Goal: Information Seeking & Learning: Find specific fact

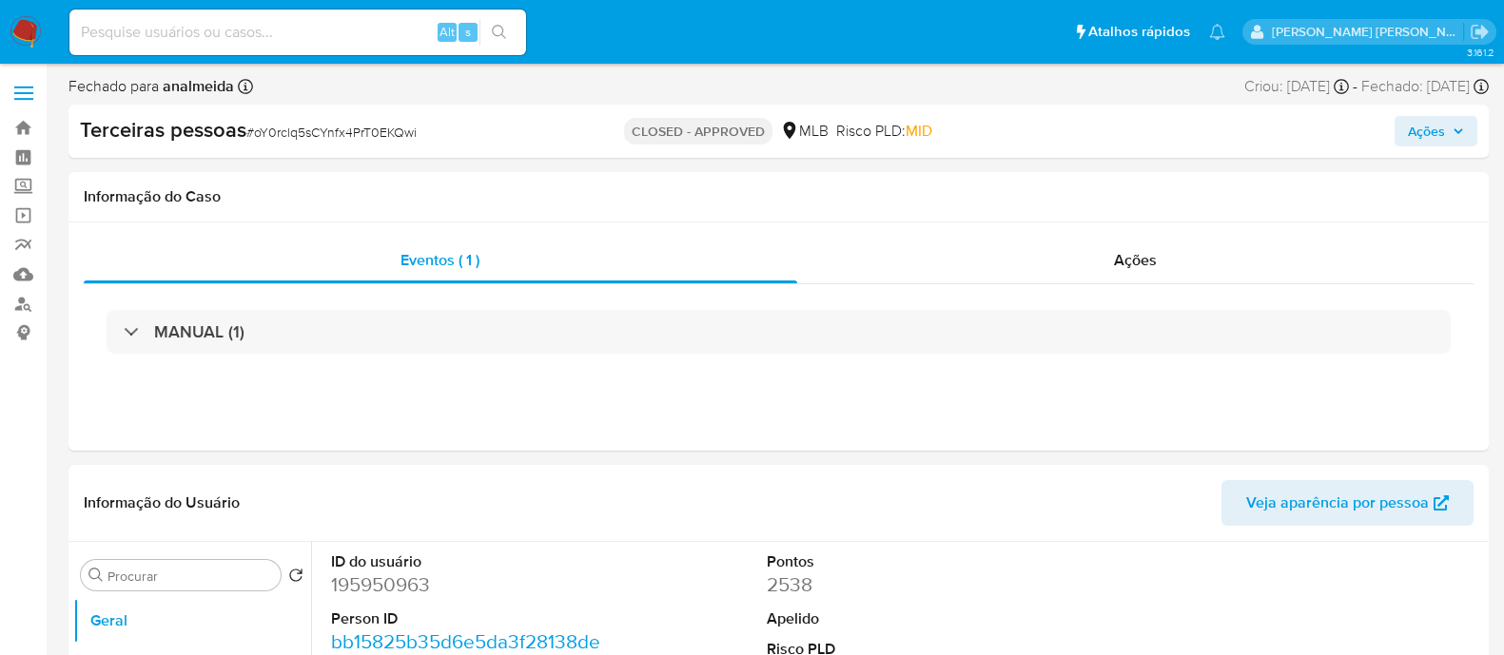
select select "10"
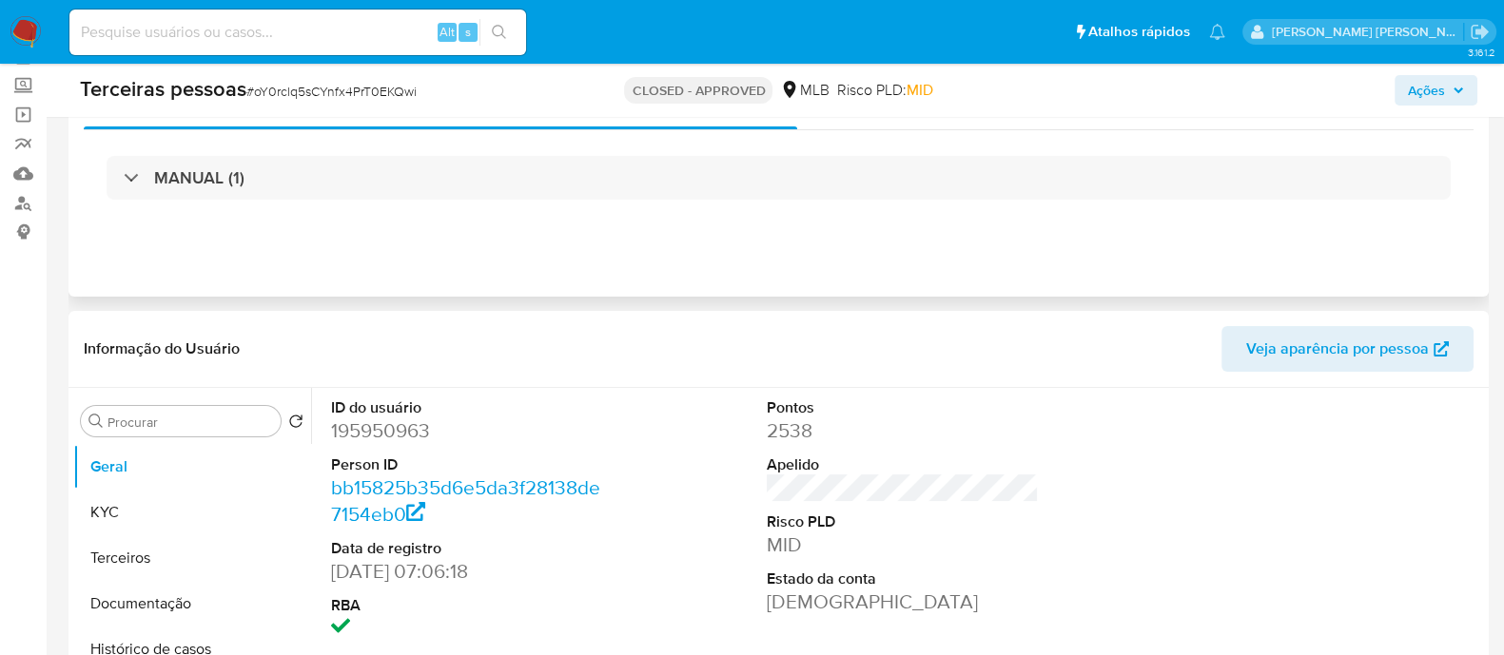
scroll to position [237, 0]
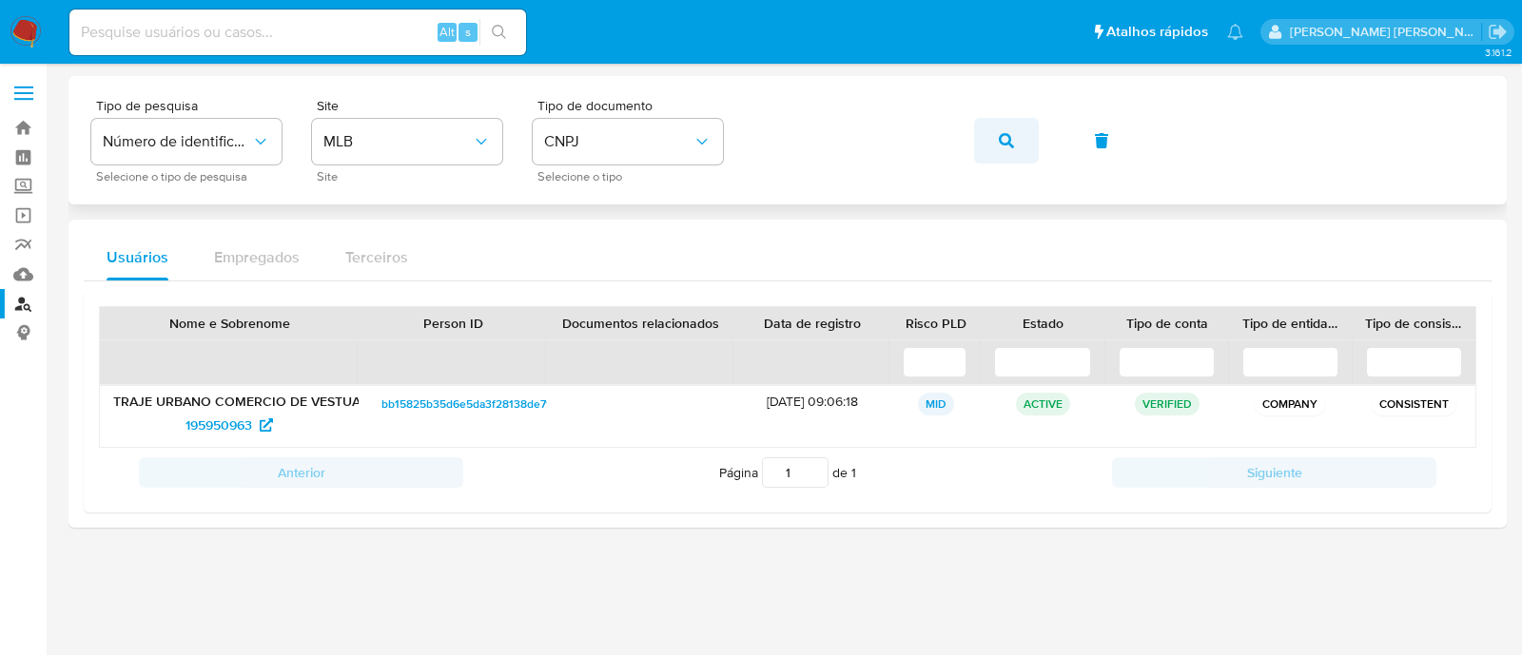
click at [1009, 122] on span "button" at bounding box center [1006, 141] width 15 height 42
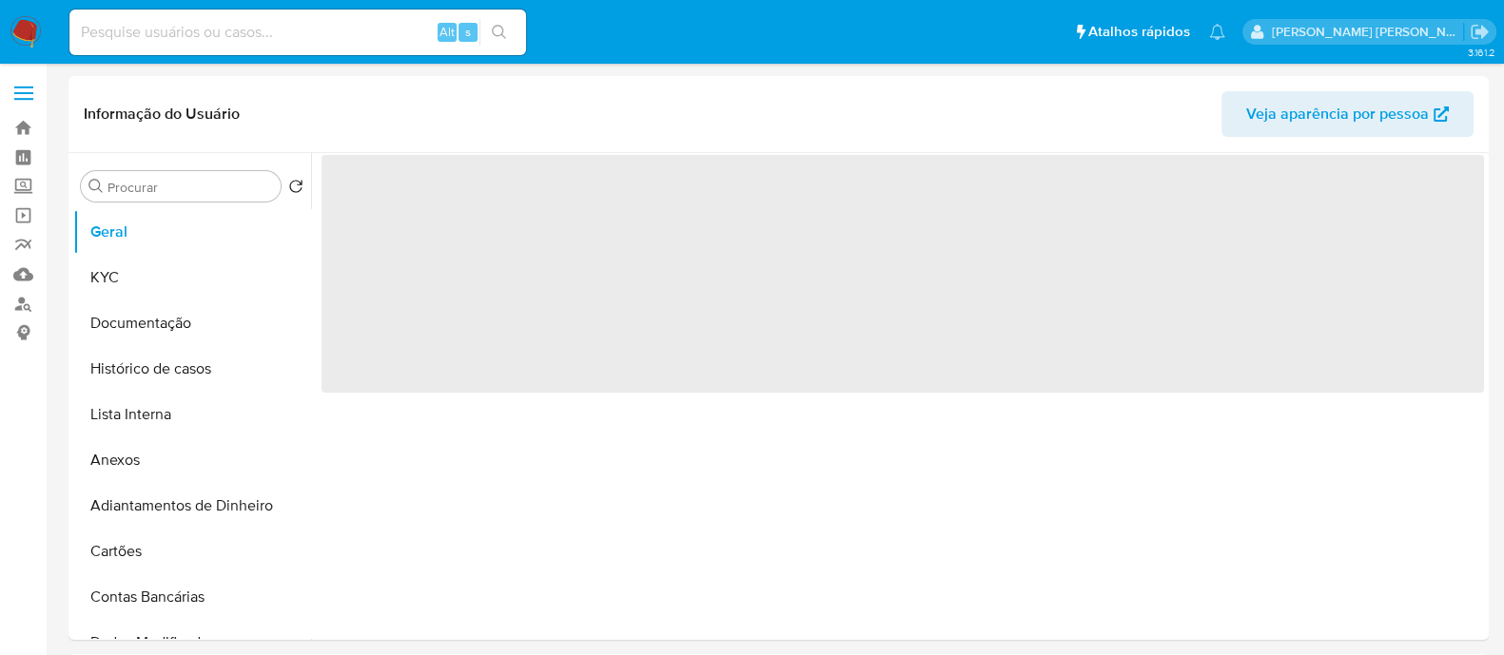
select select "10"
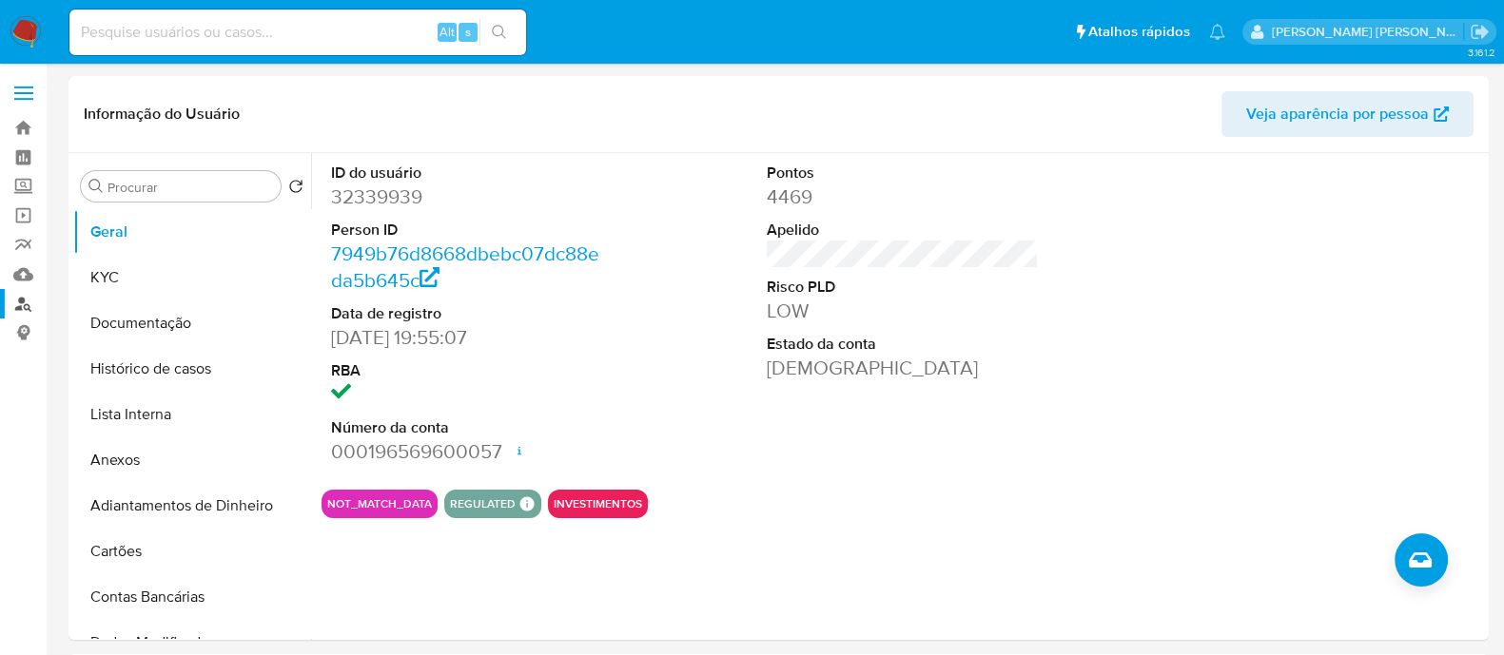
click at [10, 297] on link "Localizador de pessoas" at bounding box center [113, 303] width 226 height 29
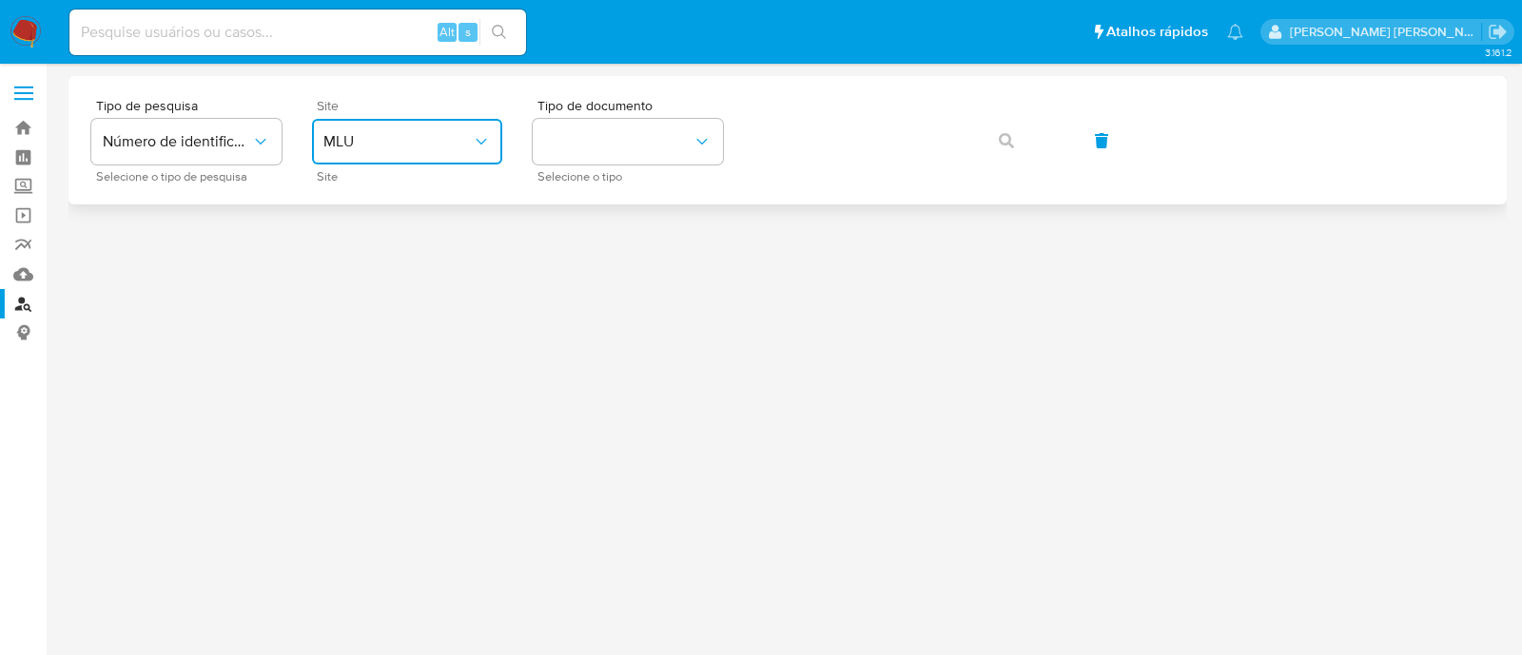
click at [478, 132] on icon "site_id" at bounding box center [481, 141] width 19 height 19
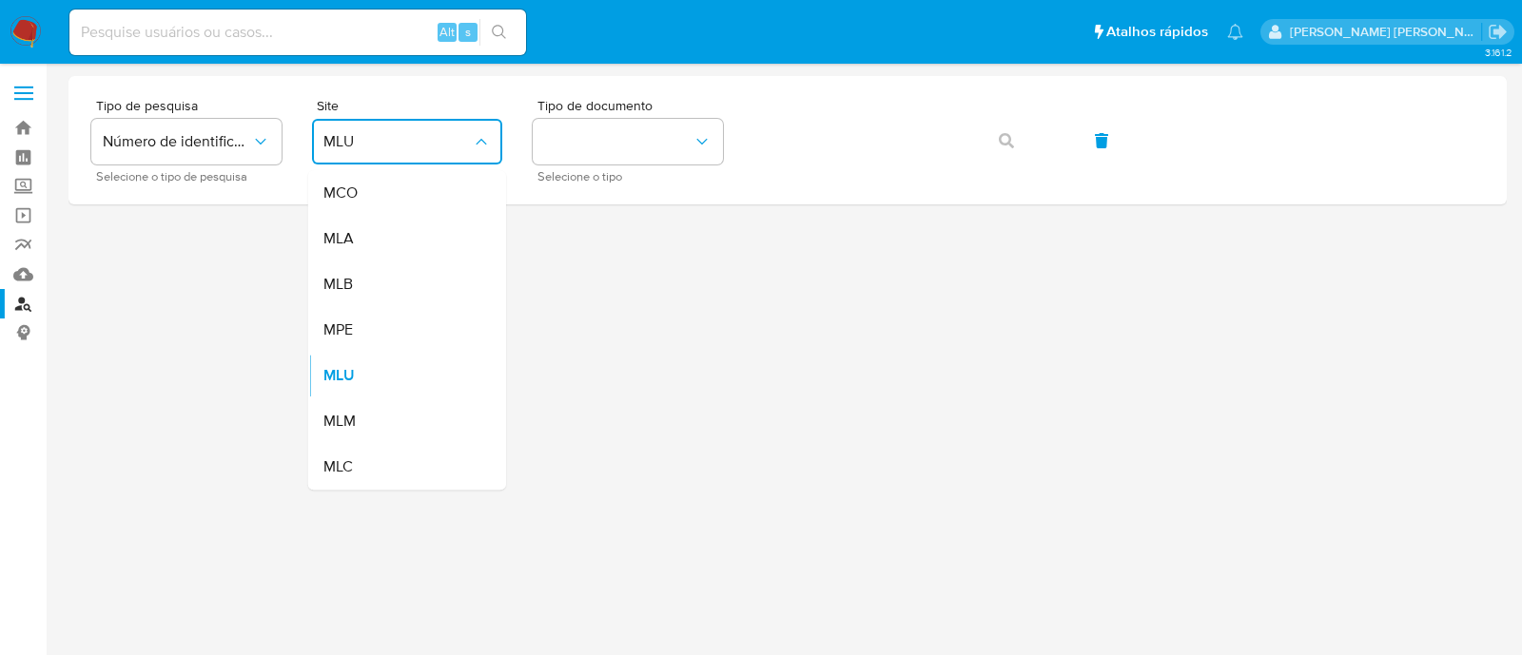
drag, startPoint x: 409, startPoint y: 290, endPoint x: 522, endPoint y: 217, distance: 134.8
click at [409, 290] on div "MLB" at bounding box center [401, 285] width 156 height 46
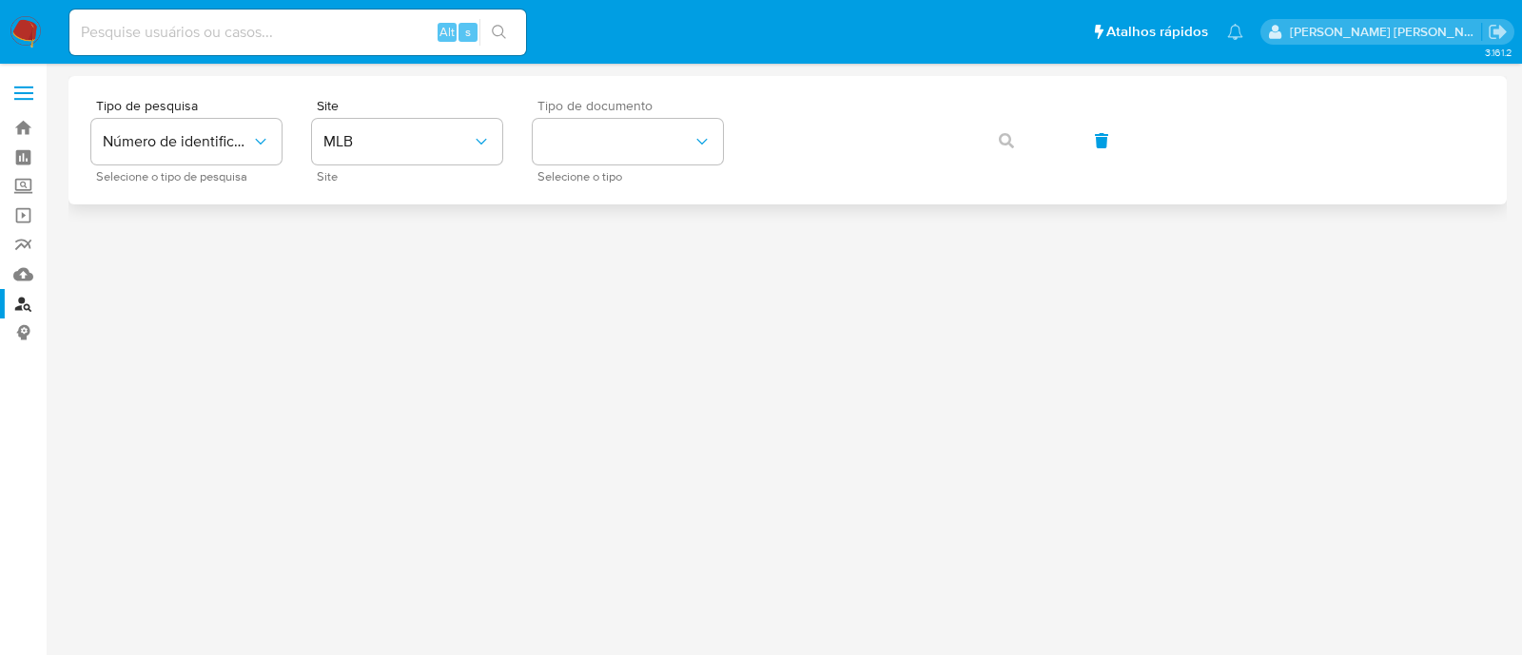
click at [672, 112] on div "Tipo de documento Selecione o tipo" at bounding box center [628, 140] width 190 height 83
click at [661, 137] on button "identificationType" at bounding box center [628, 142] width 190 height 46
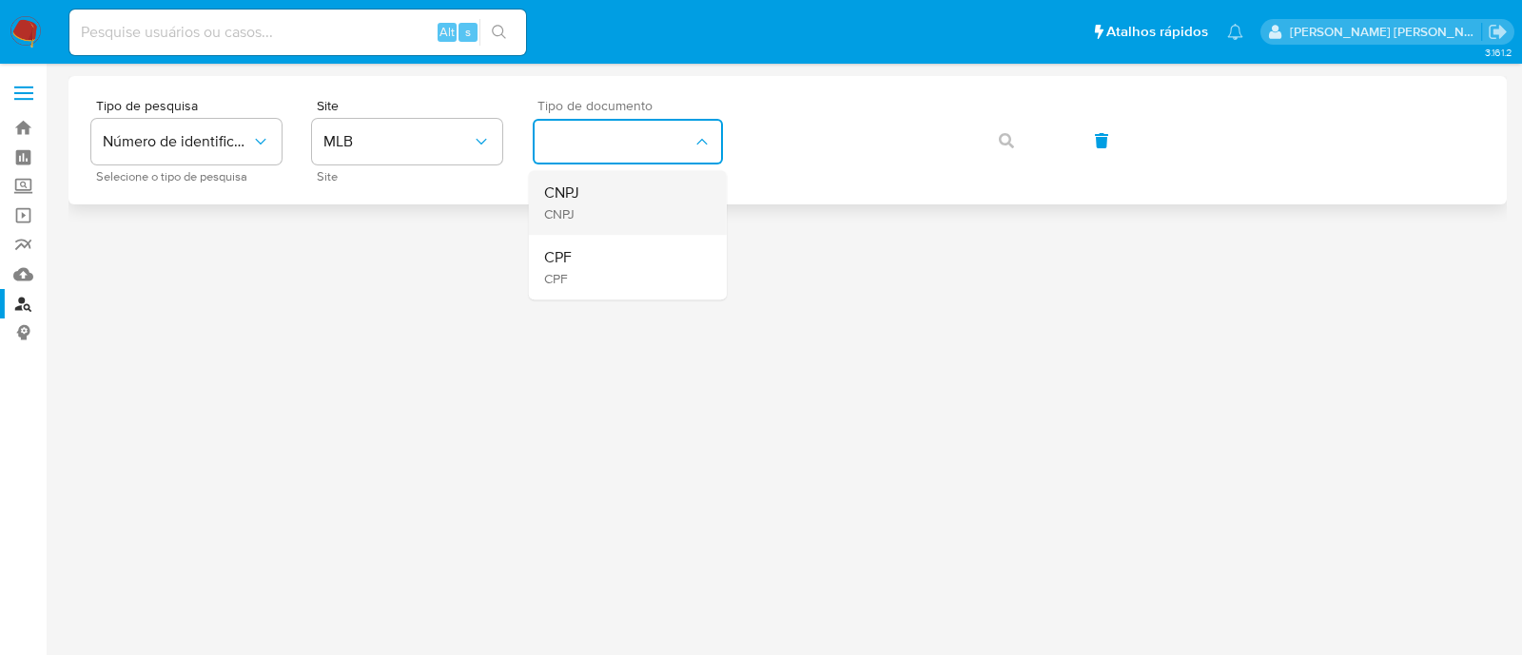
click at [640, 187] on div "CNPJ CNPJ" at bounding box center [622, 202] width 156 height 65
click at [1018, 136] on button "button" at bounding box center [1006, 141] width 65 height 46
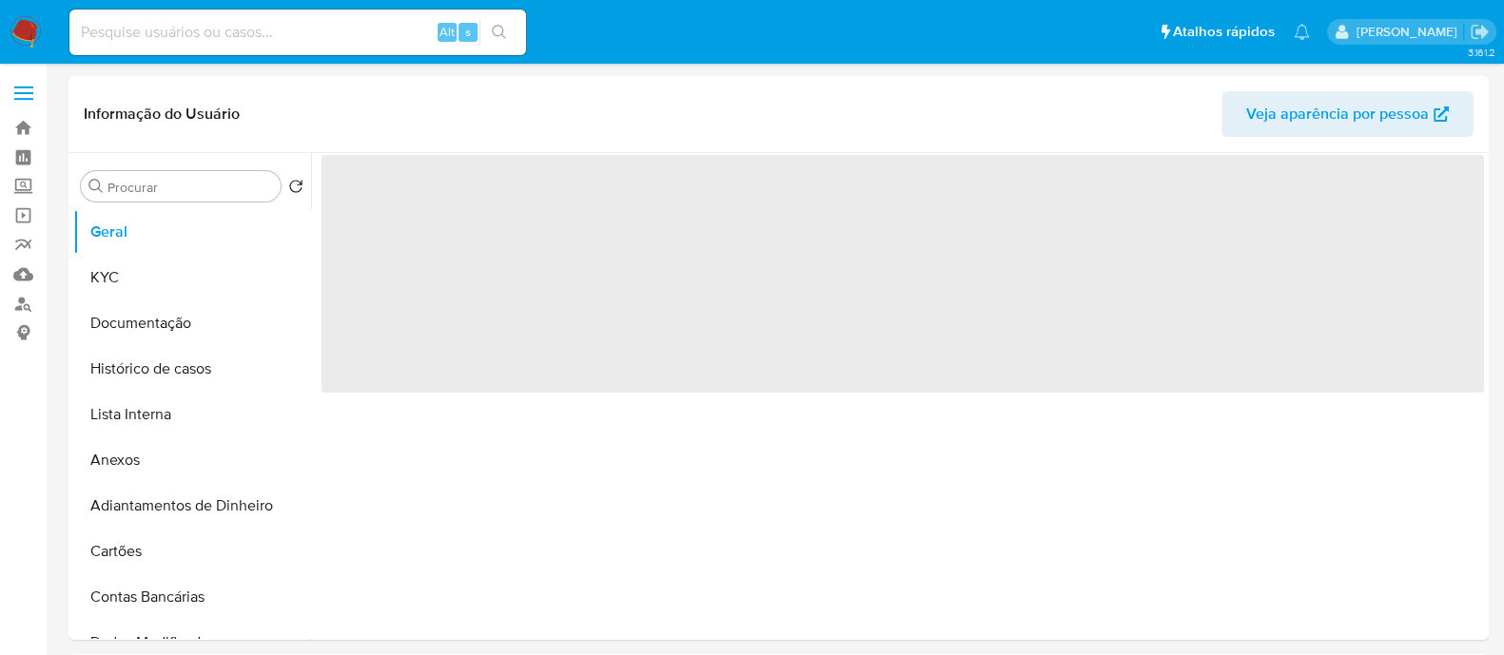
select select "10"
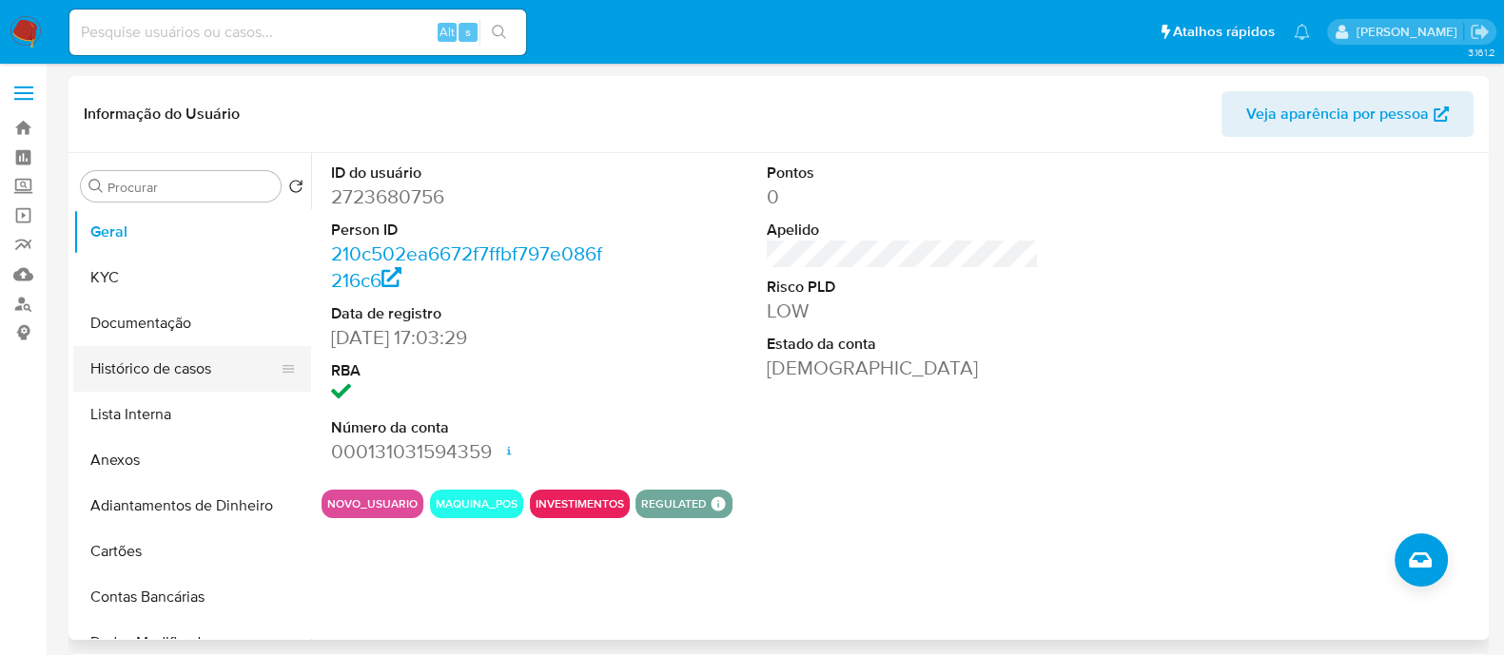
click at [174, 360] on button "Histórico de casos" at bounding box center [184, 369] width 223 height 46
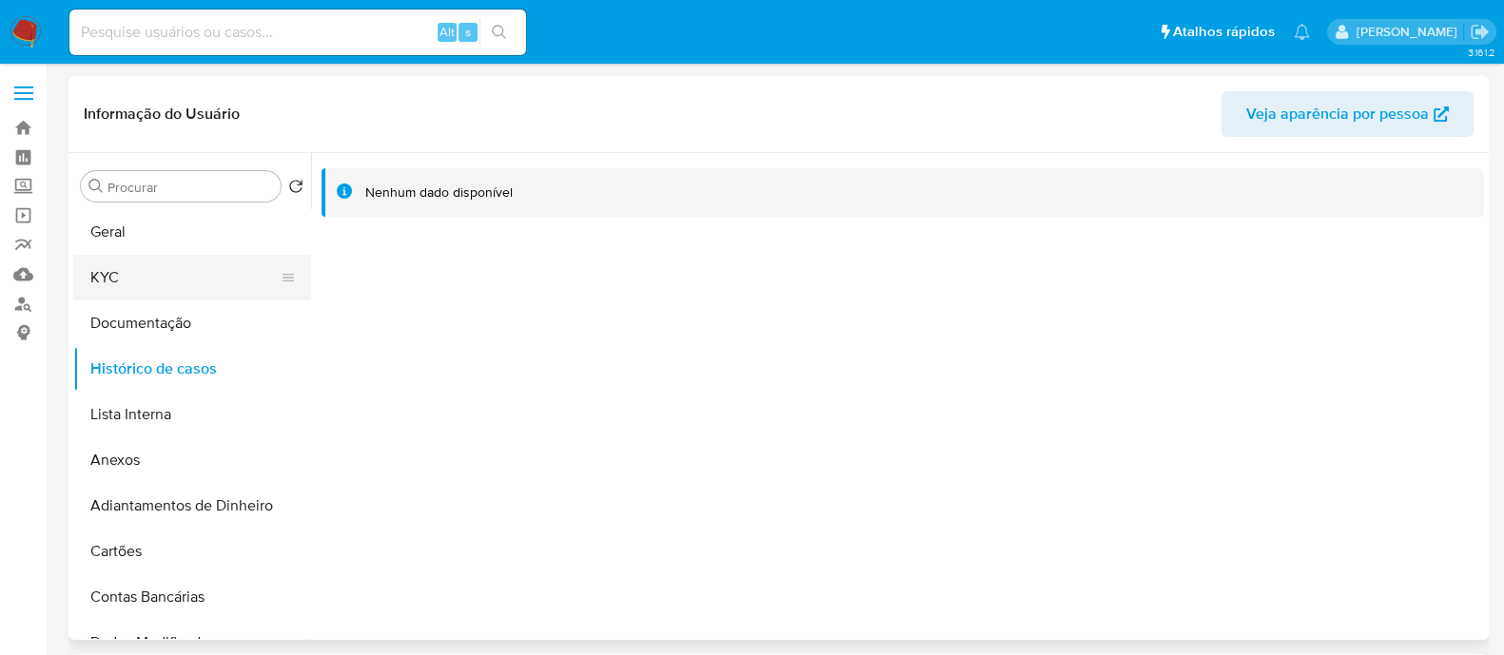
click at [166, 264] on button "KYC" at bounding box center [184, 278] width 223 height 46
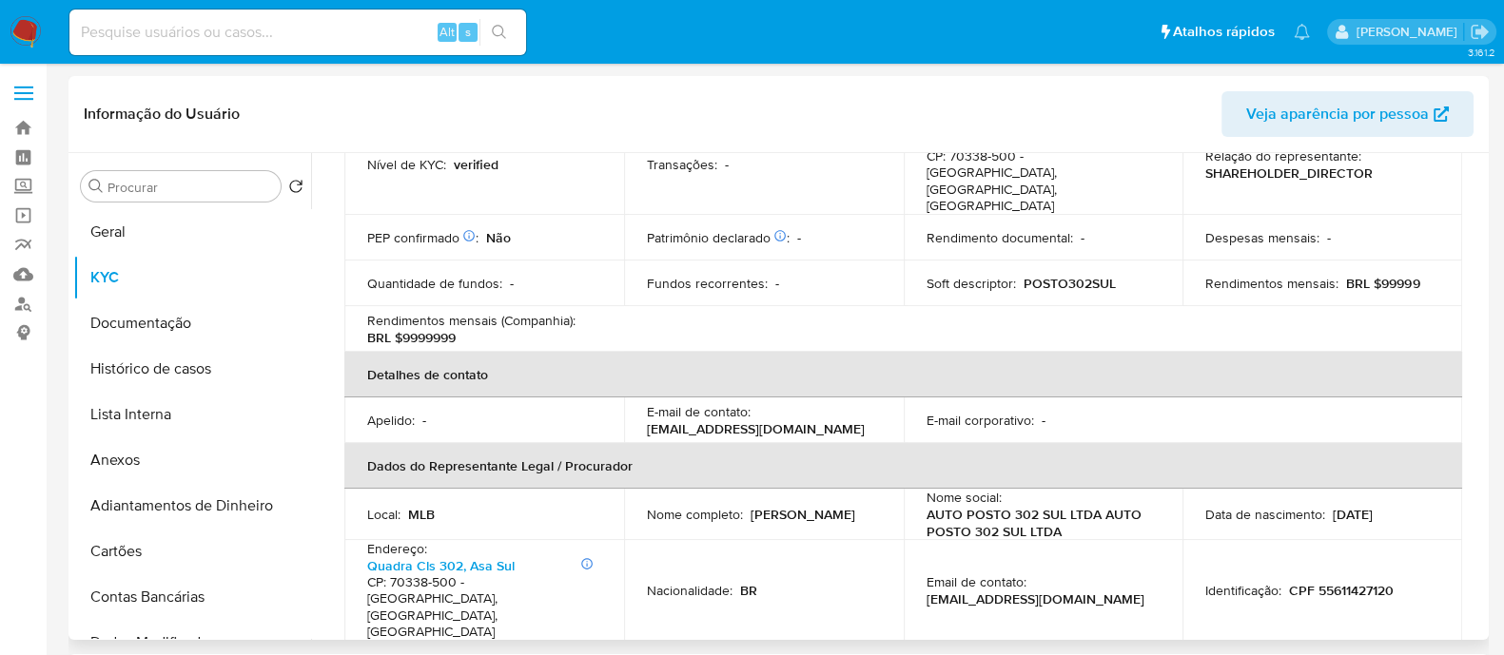
scroll to position [595, 0]
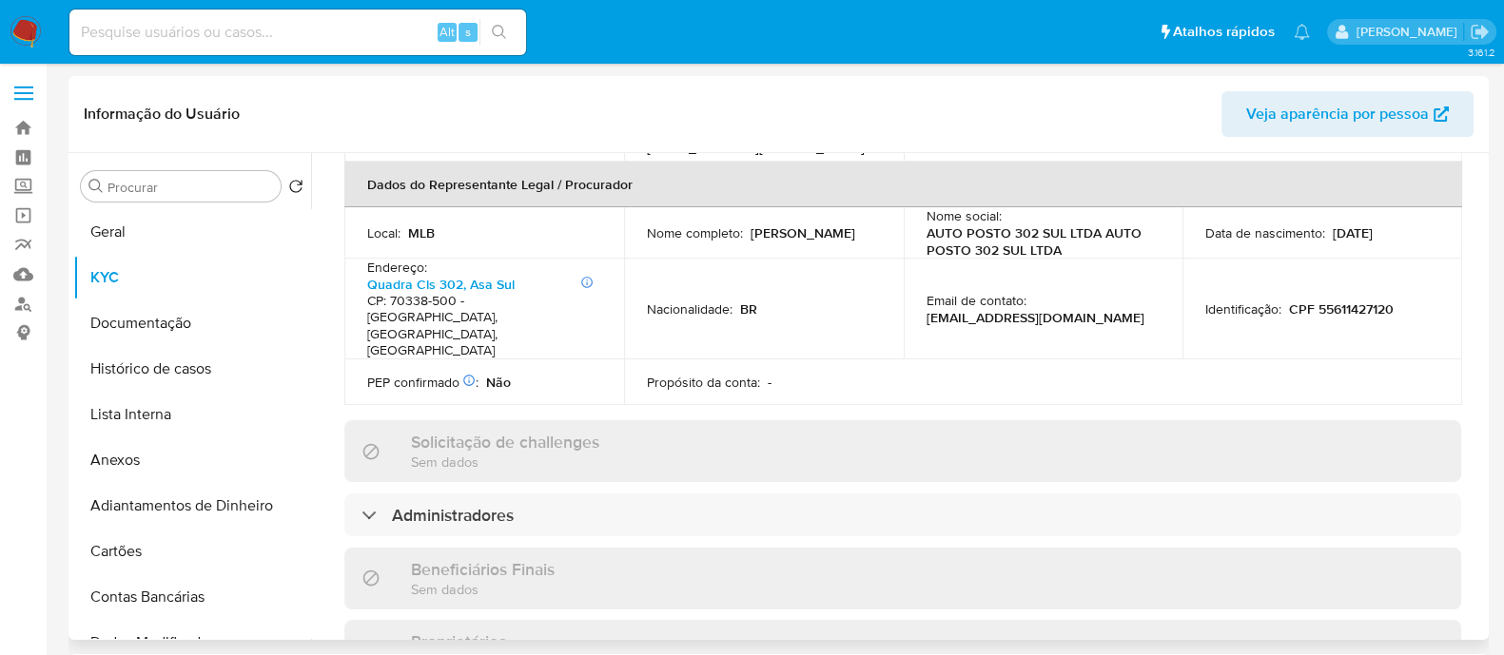
click at [785, 425] on div "Informações da empresa ID do usuário : 2723680756 Nome do comércio : POSTO 302 …" at bounding box center [902, 398] width 1117 height 1497
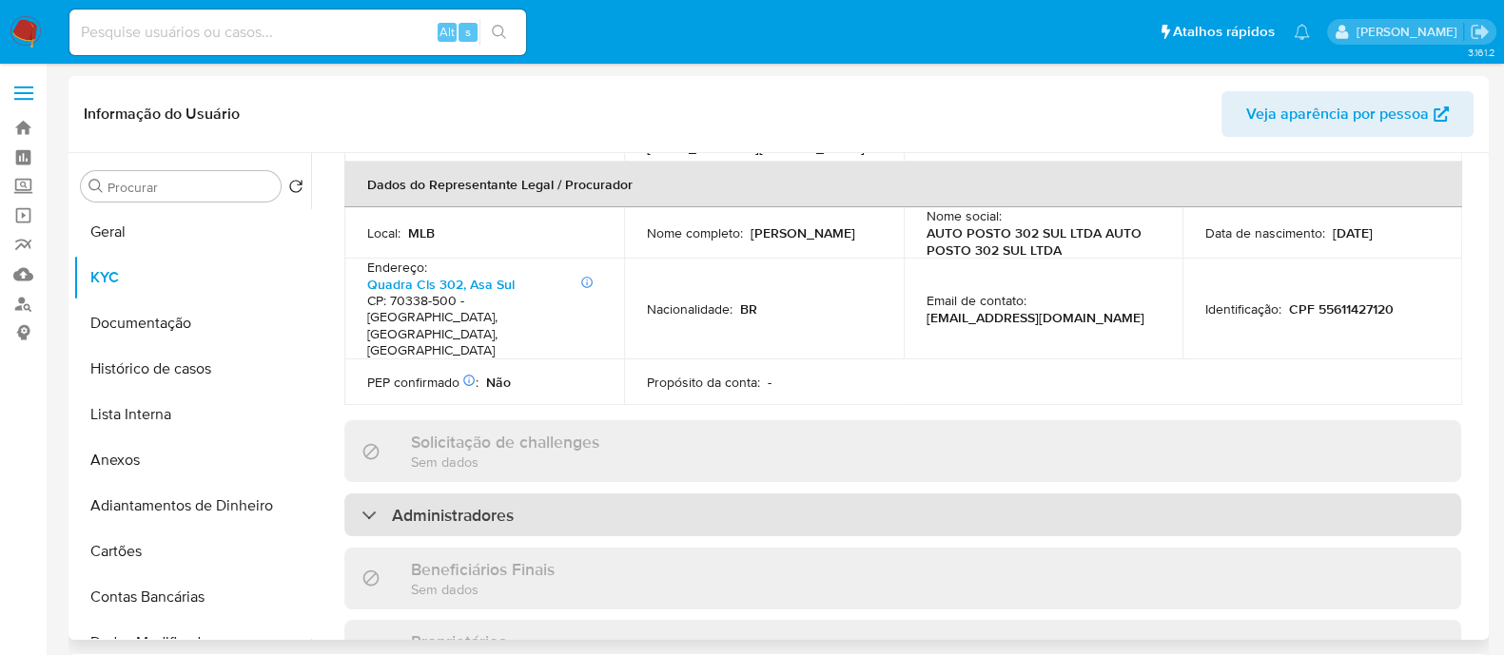
click at [785, 494] on div "Administradores" at bounding box center [902, 516] width 1117 height 44
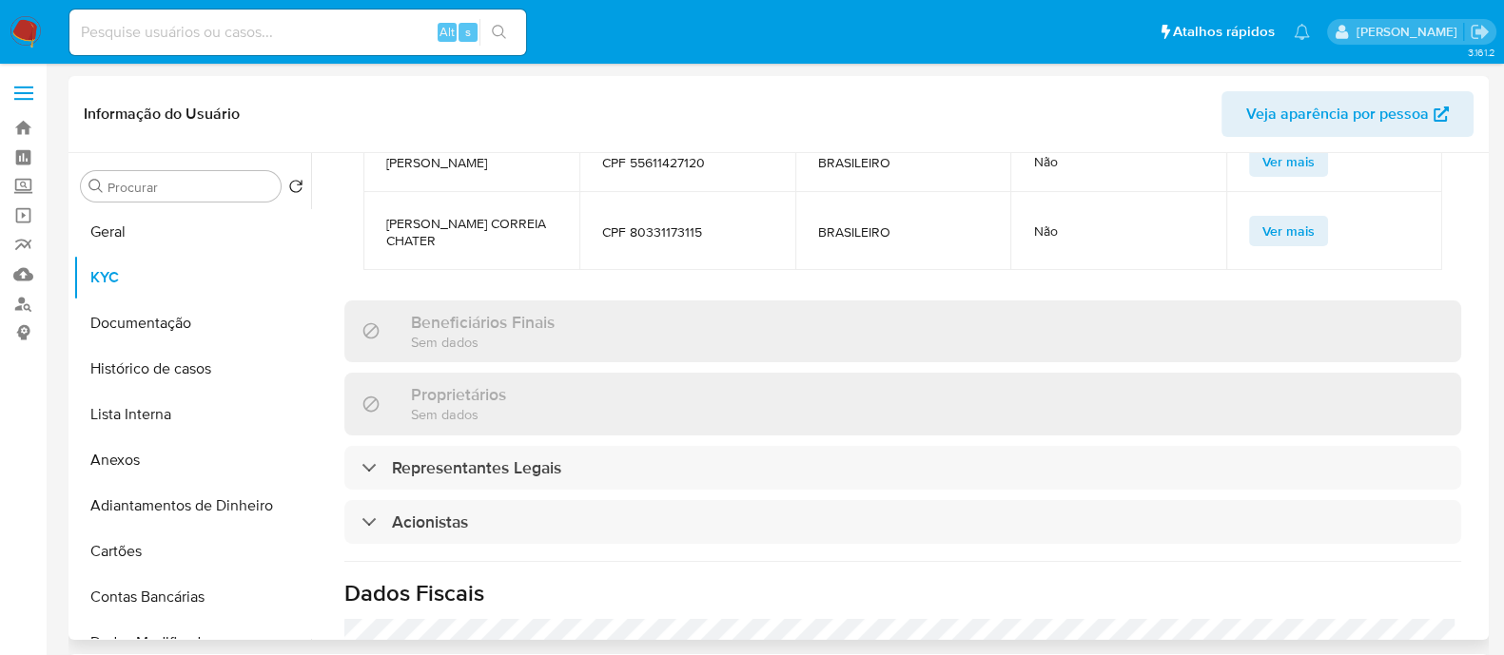
scroll to position [1070, 0]
click at [634, 477] on div "Informações da empresa ID do usuário : 2723680756 Nome do comércio : POSTO 302 …" at bounding box center [902, 36] width 1117 height 1724
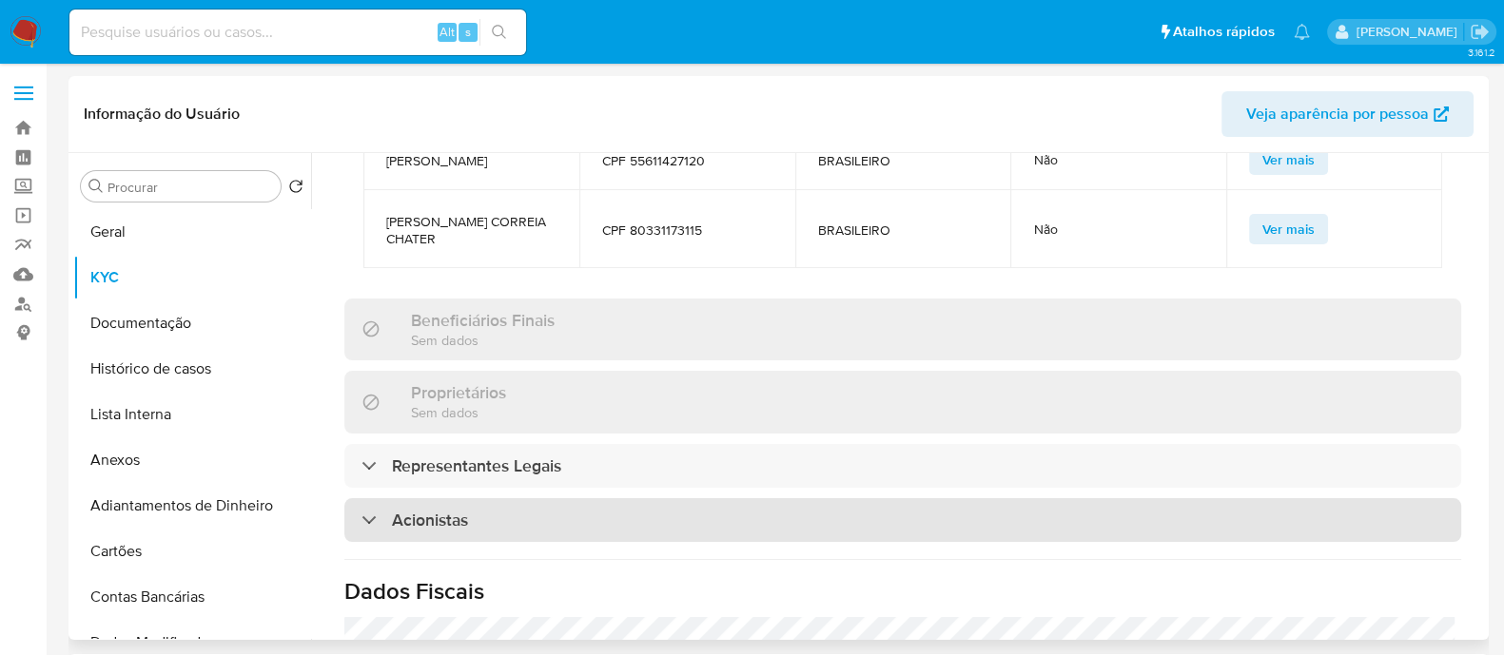
drag, startPoint x: 652, startPoint y: 454, endPoint x: 659, endPoint y: 447, distance: 10.1
click at [652, 498] on div "Acionistas" at bounding box center [902, 520] width 1117 height 44
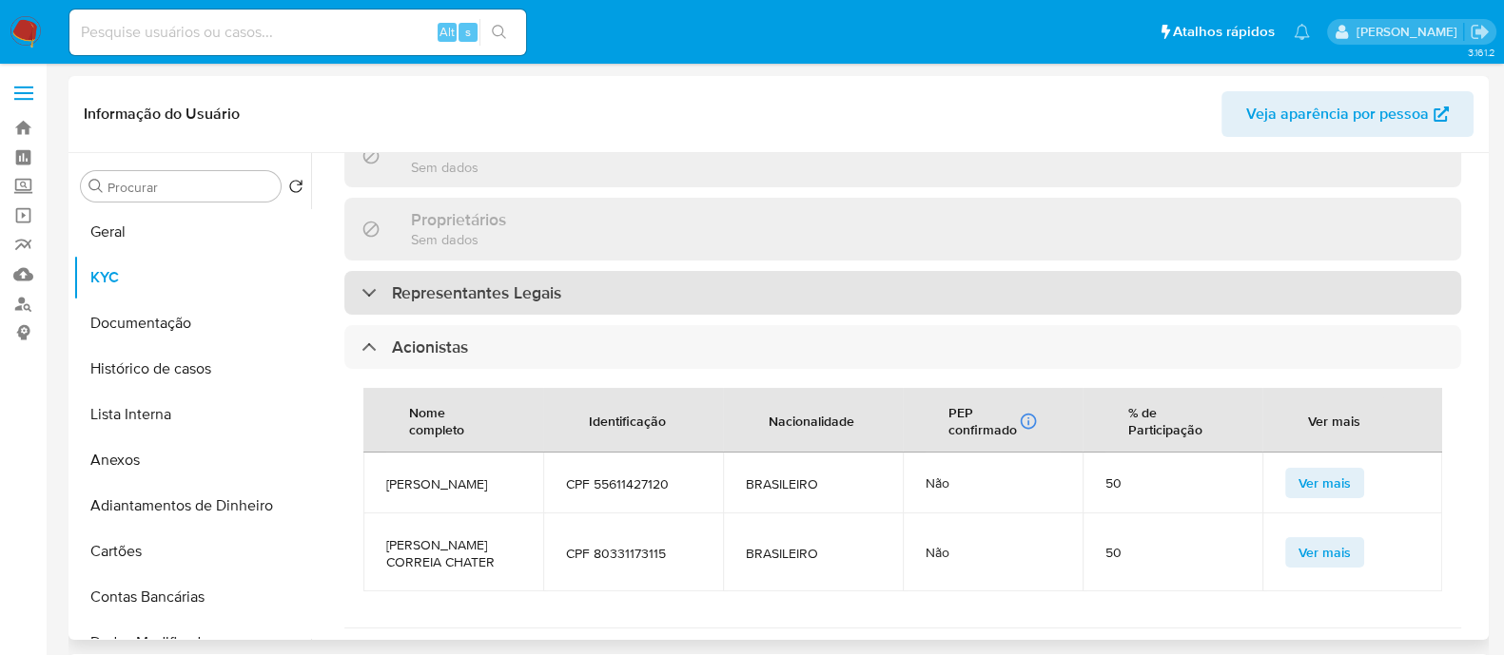
scroll to position [1308, 0]
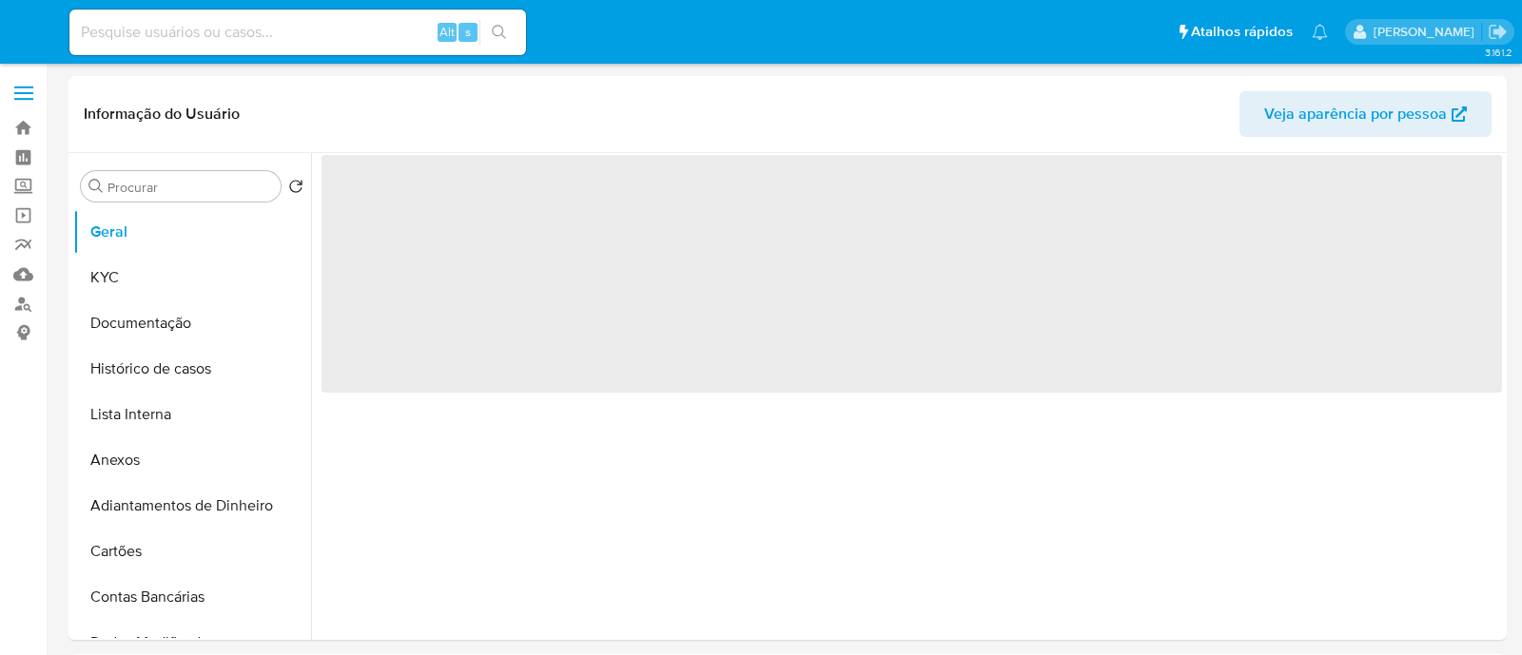
select select "10"
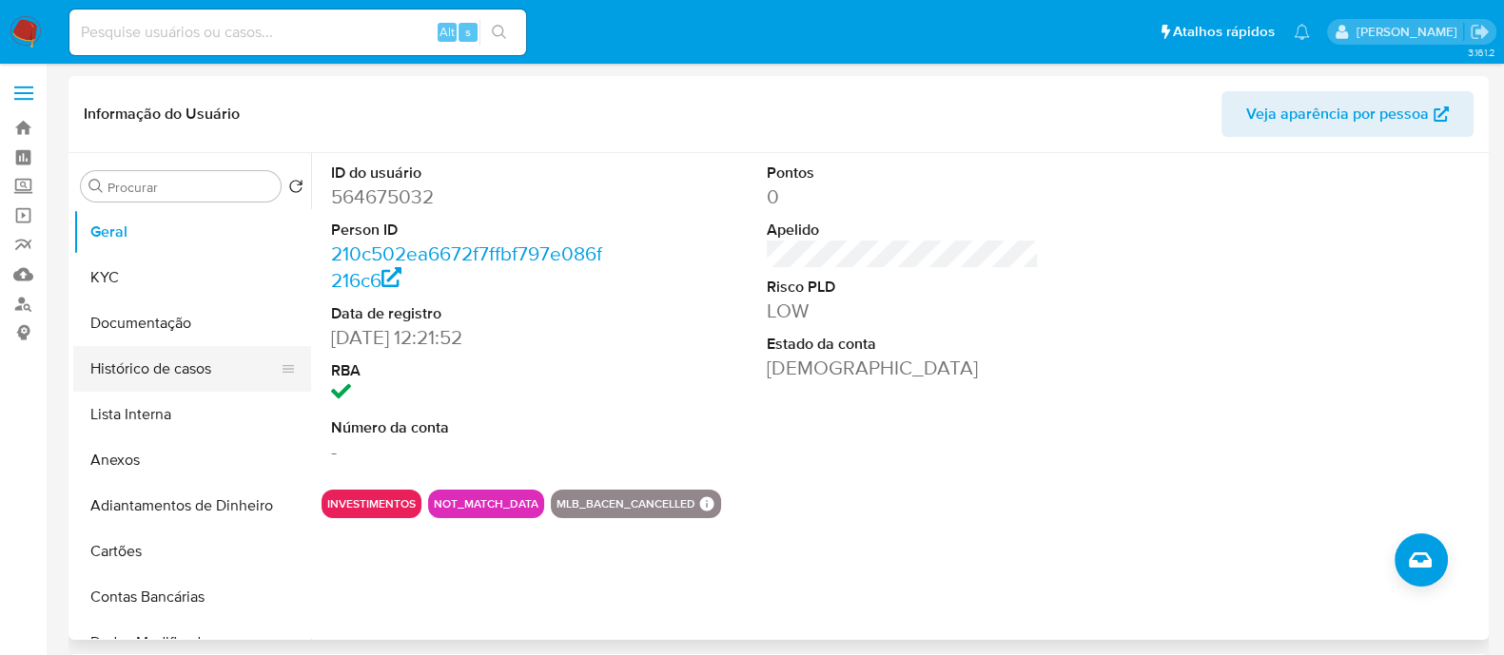
click at [97, 351] on button "Histórico de casos" at bounding box center [184, 369] width 223 height 46
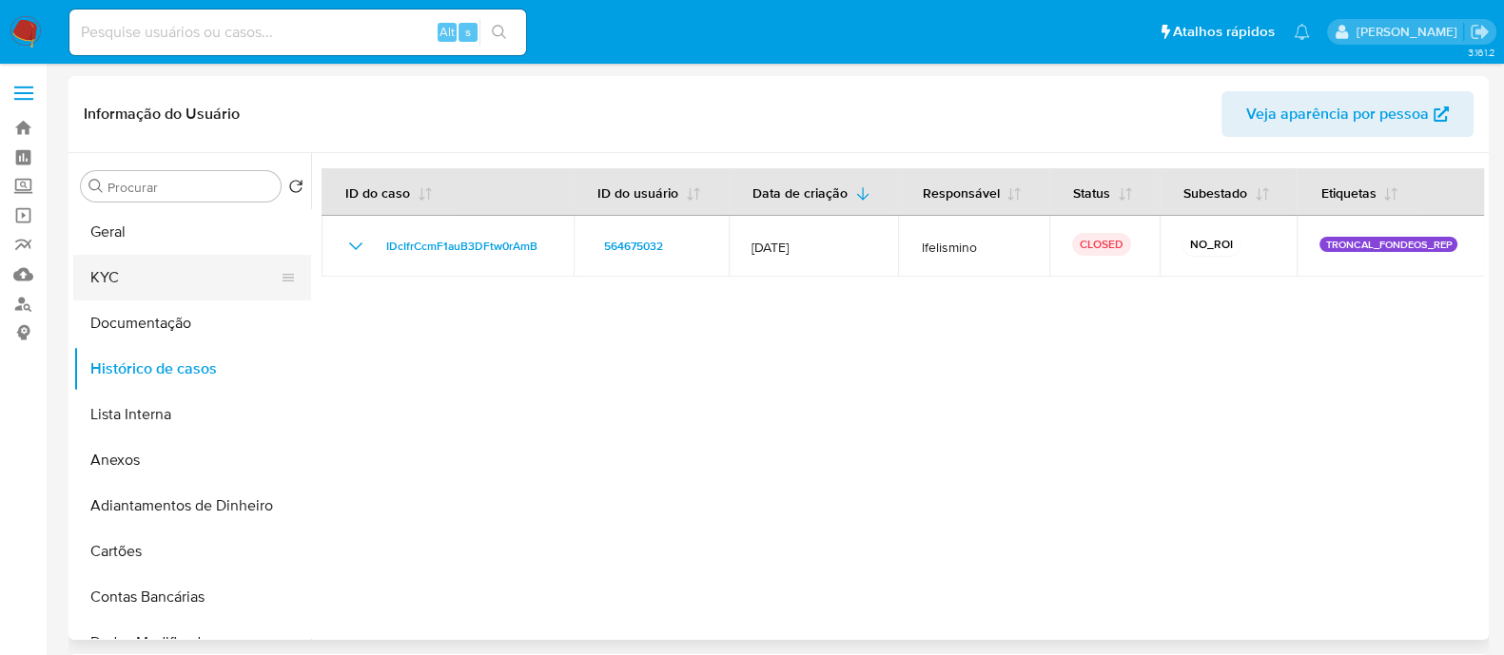
click at [149, 267] on button "KYC" at bounding box center [184, 278] width 223 height 46
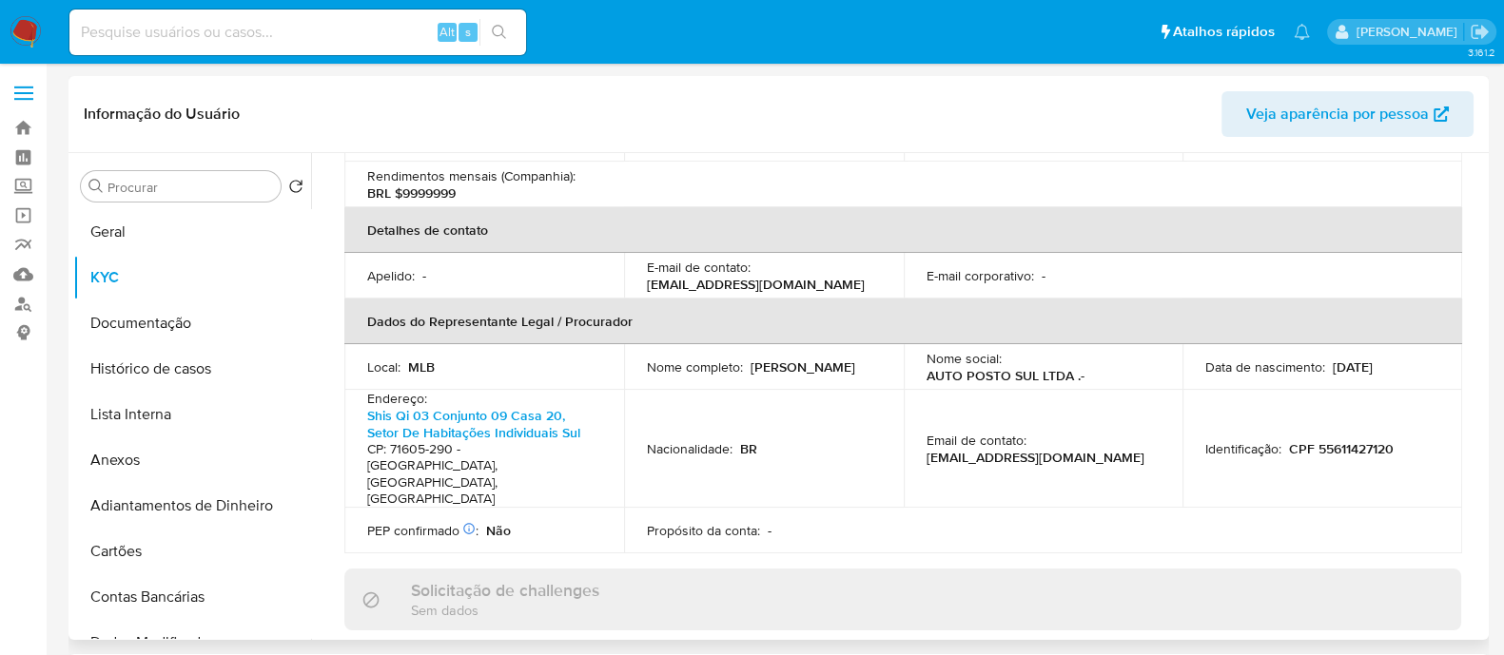
scroll to position [831, 0]
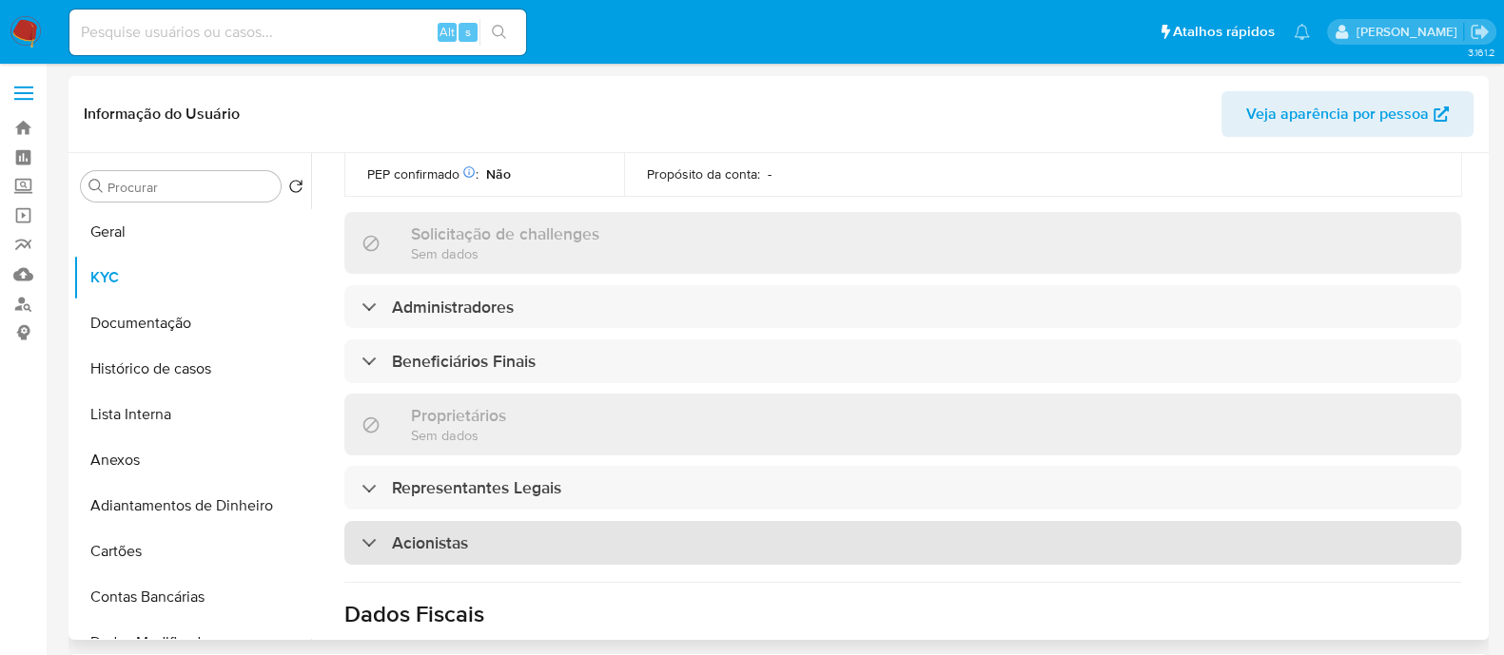
click at [872, 521] on div "Acionistas" at bounding box center [902, 543] width 1117 height 44
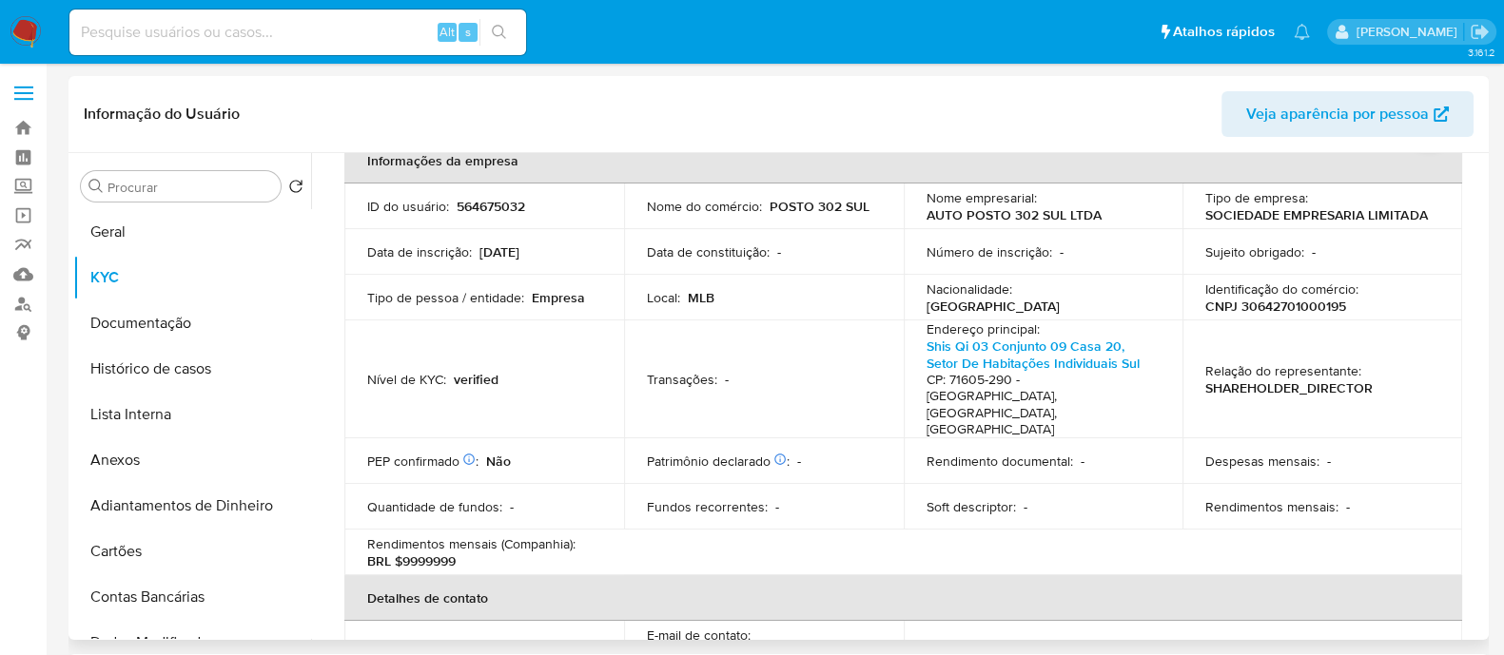
scroll to position [0, 0]
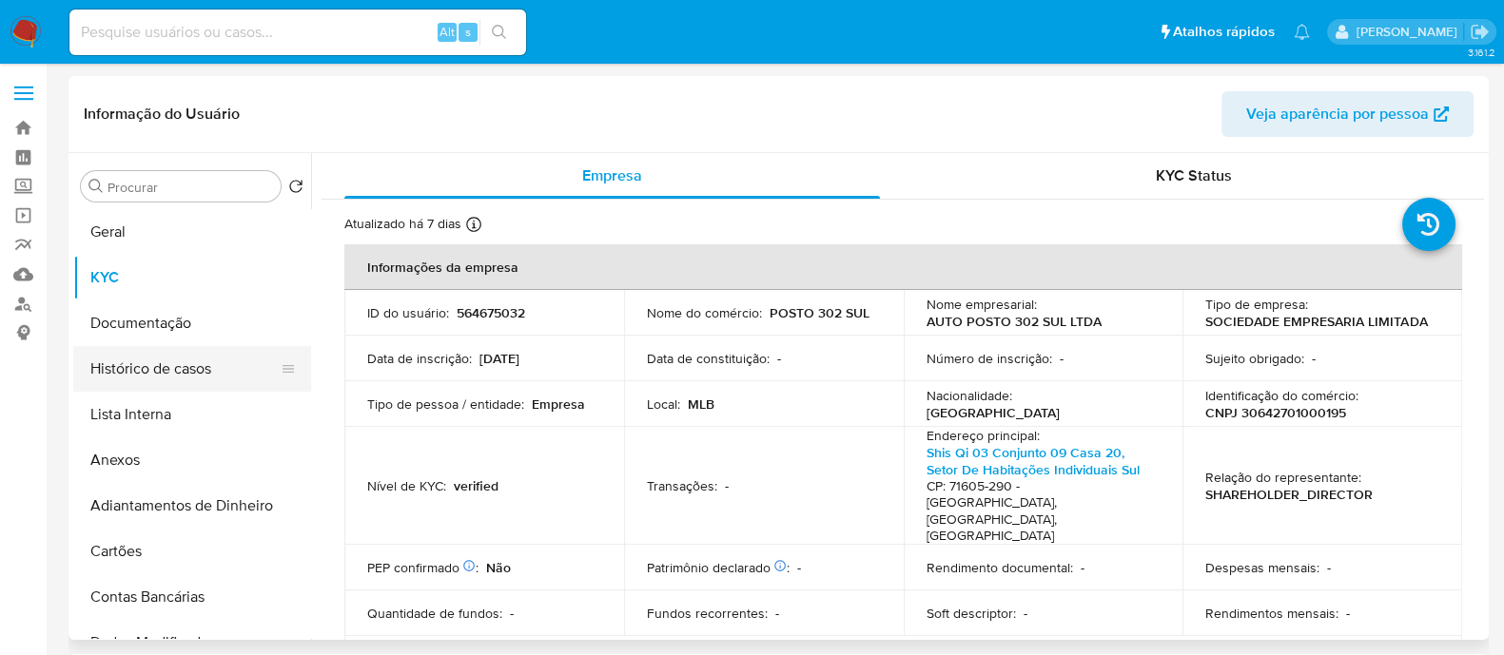
click at [186, 381] on button "Histórico de casos" at bounding box center [184, 369] width 223 height 46
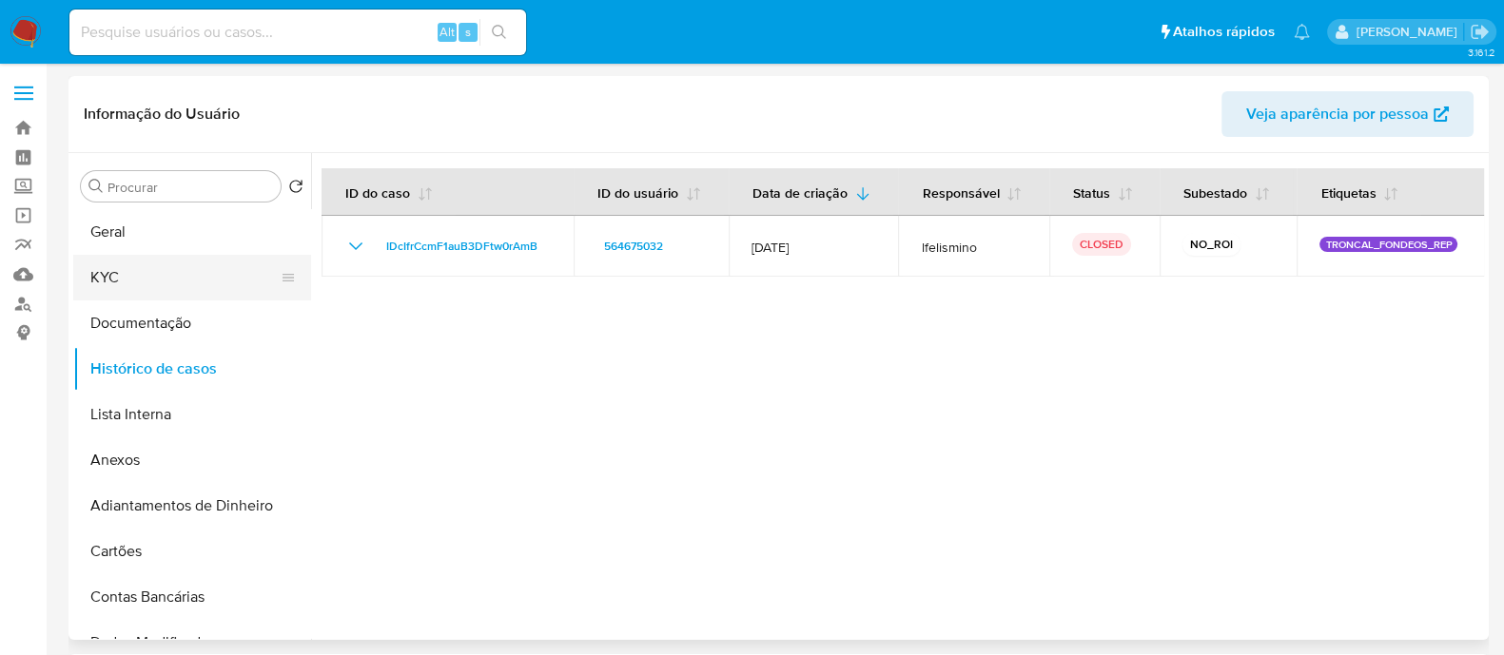
click at [124, 298] on button "KYC" at bounding box center [184, 278] width 223 height 46
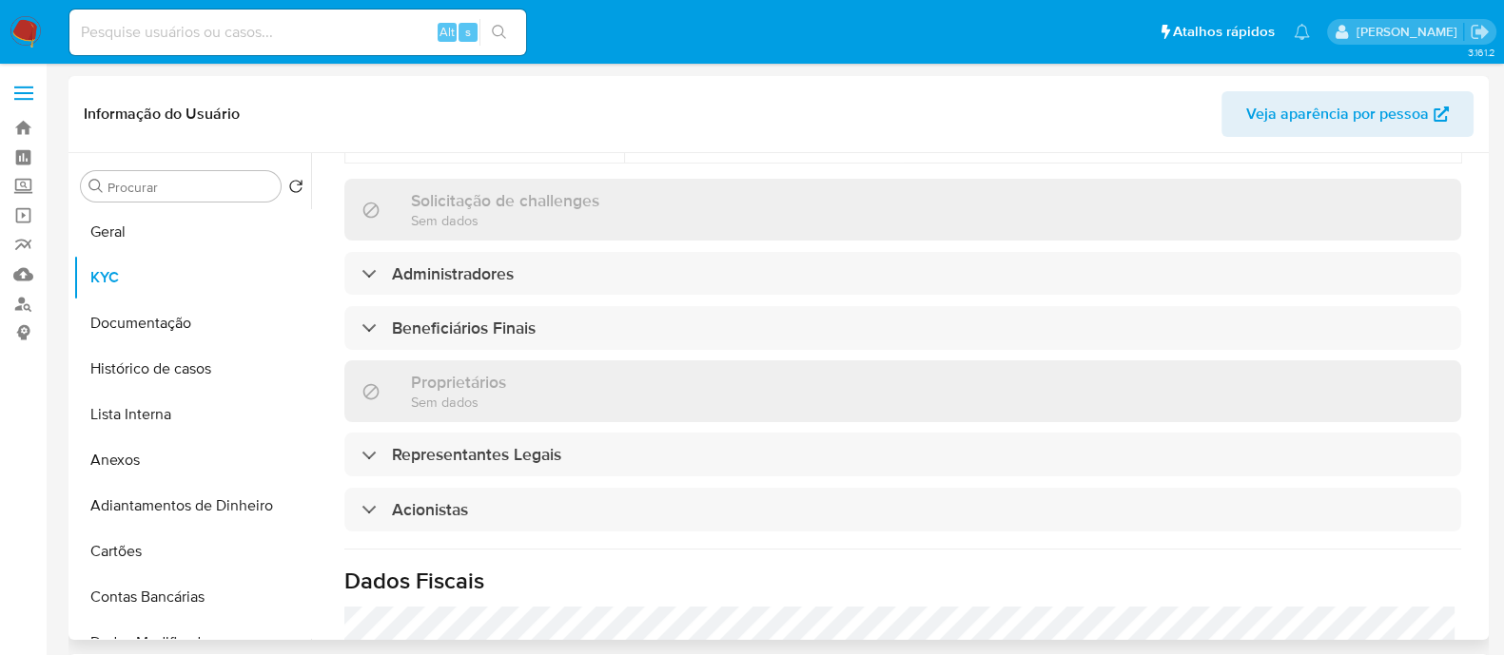
scroll to position [950, 0]
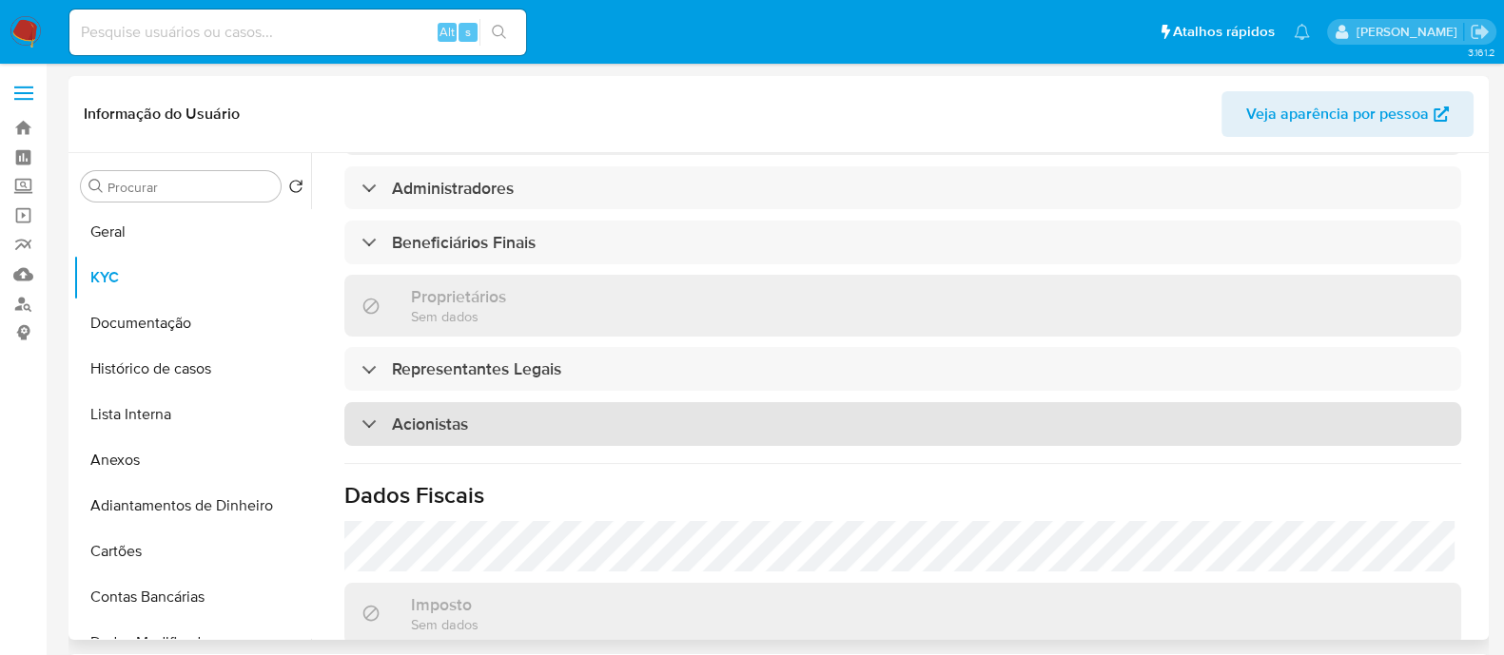
click at [504, 402] on div "Acionistas" at bounding box center [902, 424] width 1117 height 44
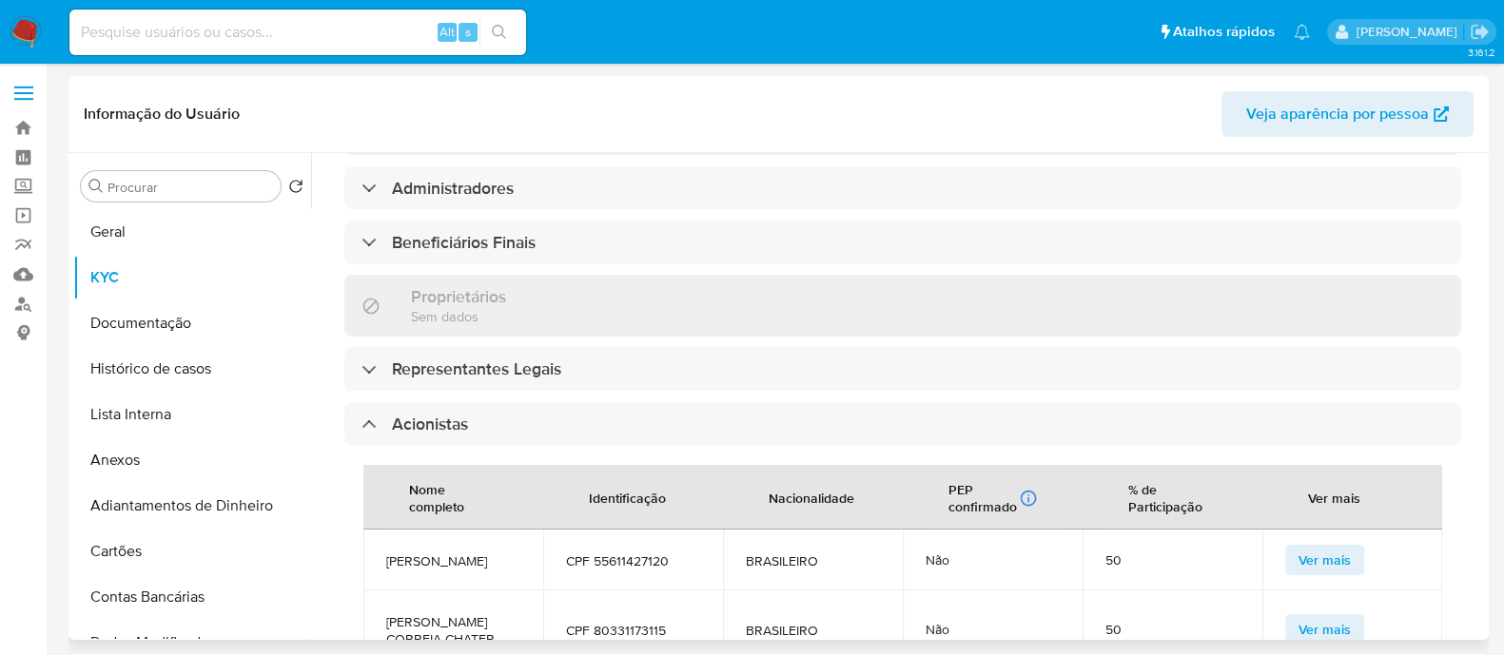
scroll to position [1070, 0]
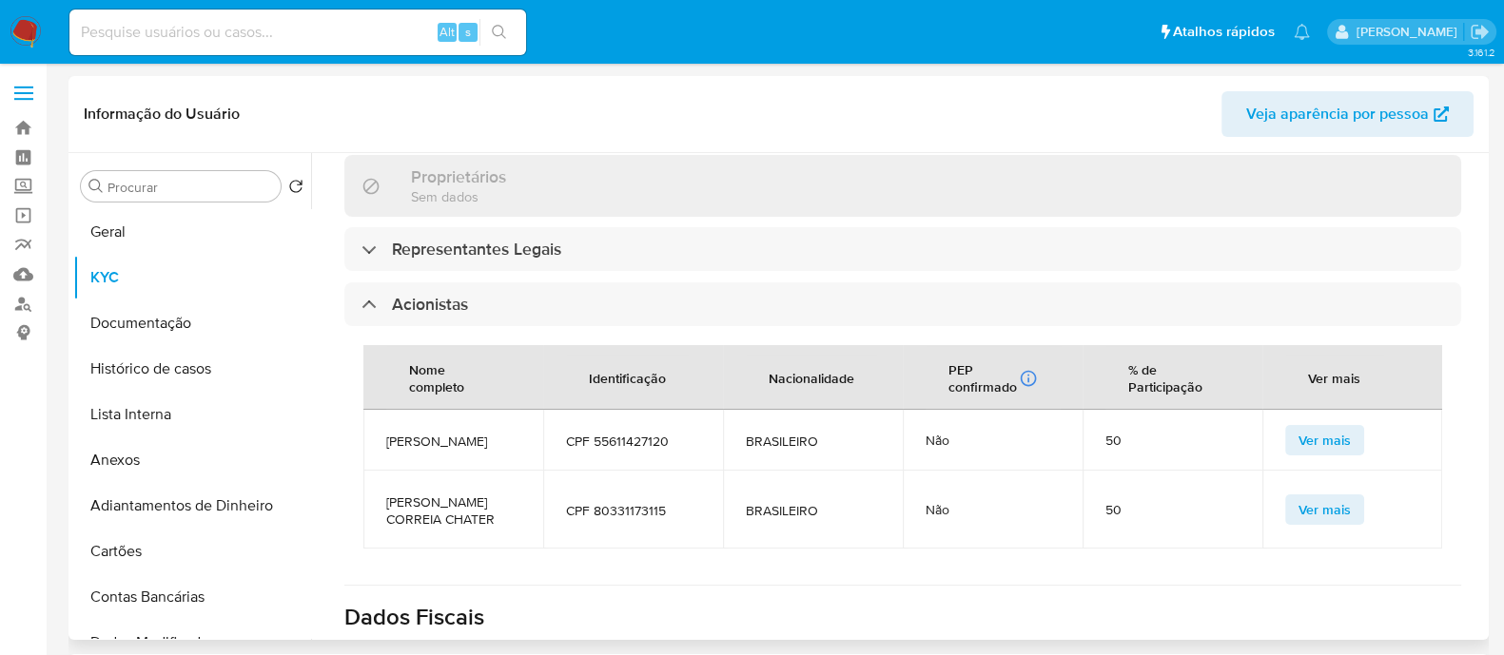
click at [428, 433] on span "[PERSON_NAME]" at bounding box center [453, 441] width 134 height 17
copy span "[PERSON_NAME]"
click at [634, 410] on td "CPF 55611427120" at bounding box center [633, 440] width 180 height 61
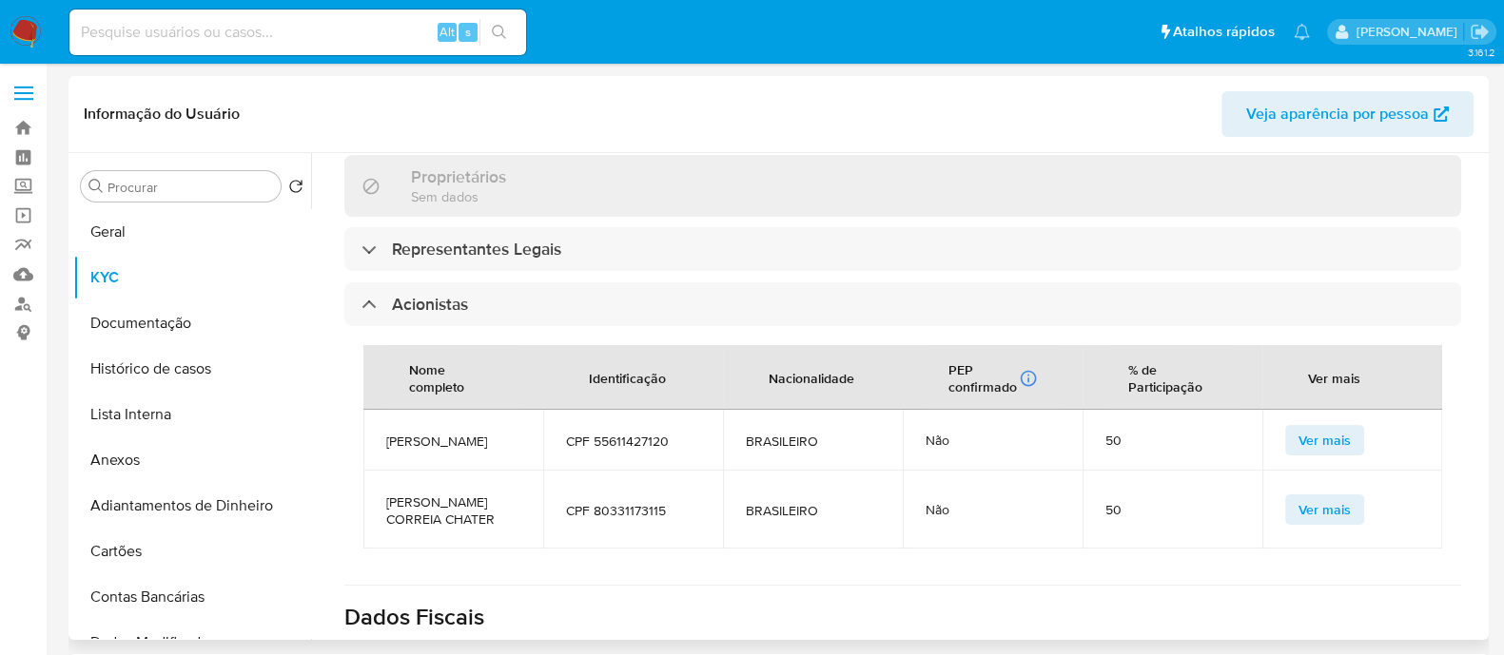
click at [629, 433] on span "CPF 55611427120" at bounding box center [633, 441] width 134 height 17
copy span "55611427120"
click at [668, 502] on span "CPF 80331173115" at bounding box center [633, 510] width 134 height 17
click at [638, 502] on span "CPF 80331173115" at bounding box center [633, 510] width 134 height 17
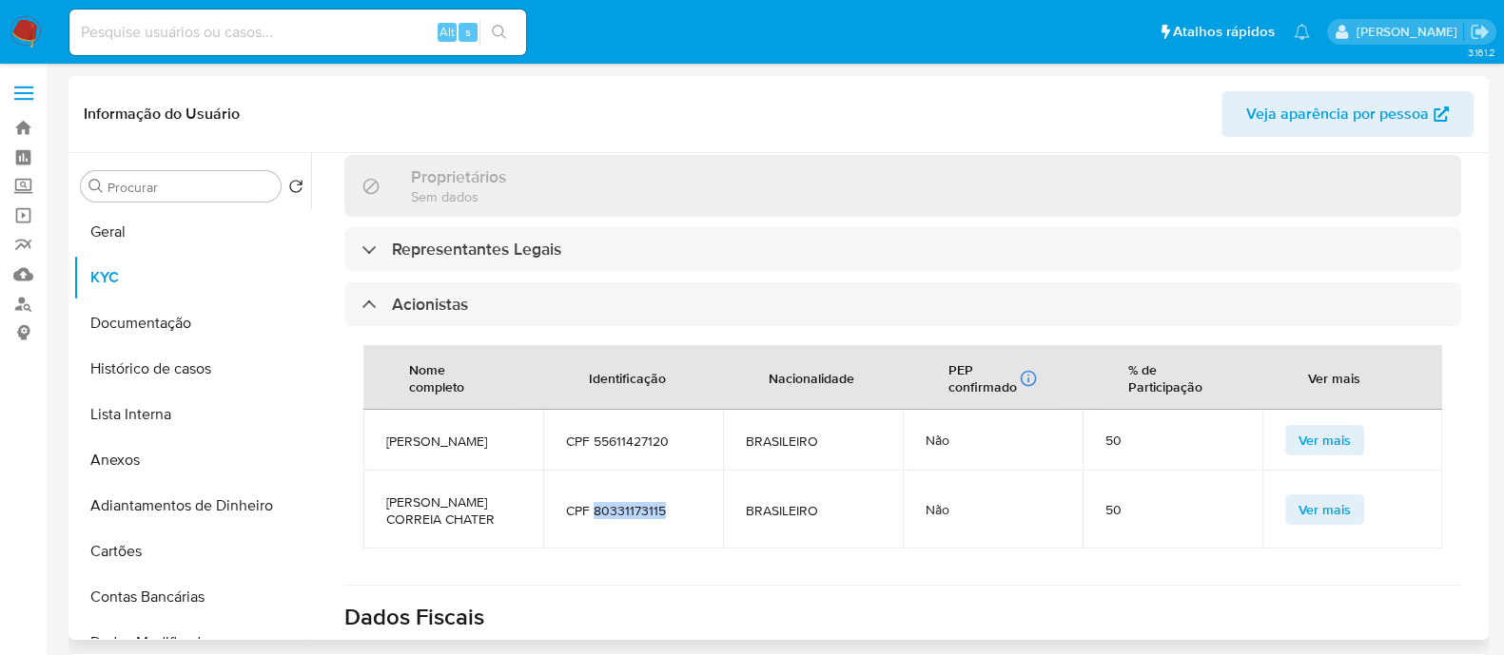
click at [638, 502] on span "CPF 80331173115" at bounding box center [633, 510] width 134 height 17
drag, startPoint x: 638, startPoint y: 446, endPoint x: 469, endPoint y: 428, distance: 170.3
click at [469, 494] on span "[PERSON_NAME] CORREIA CHATER" at bounding box center [453, 511] width 134 height 34
click at [454, 494] on span "[PERSON_NAME] CORREIA CHATER" at bounding box center [453, 511] width 134 height 34
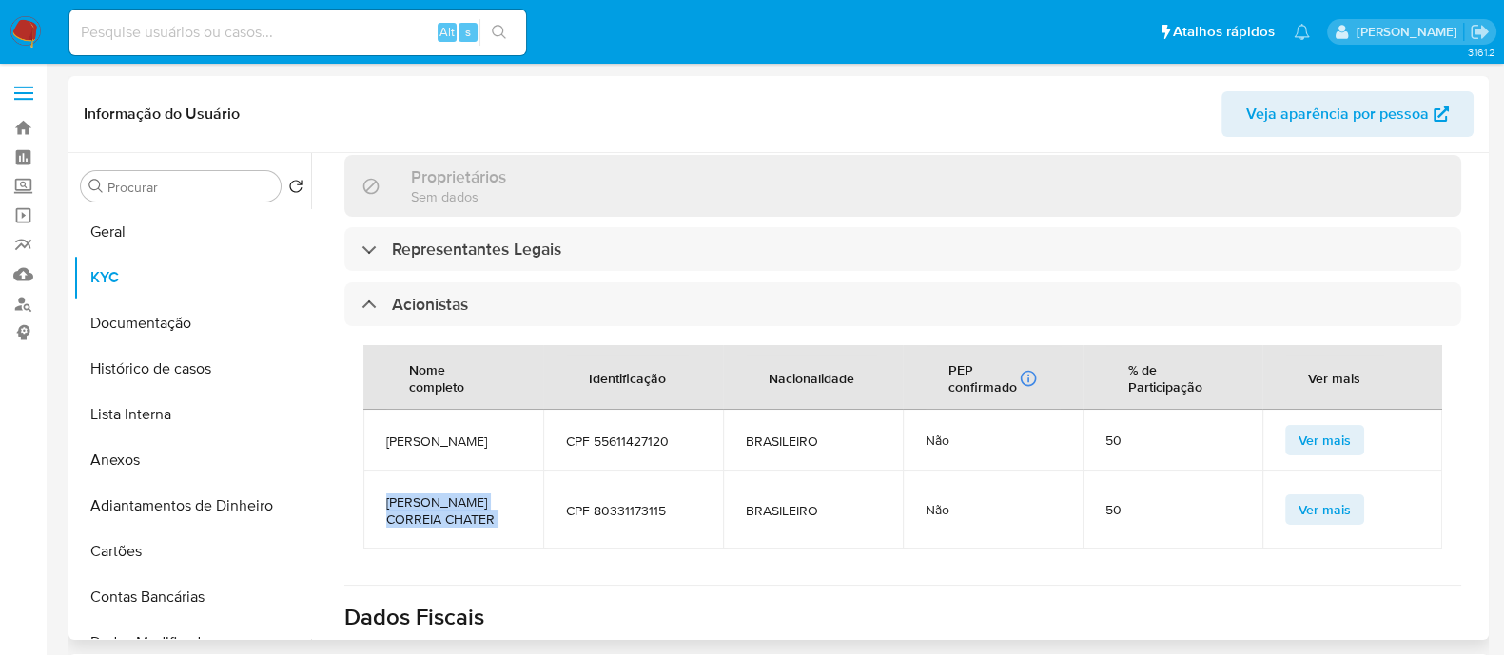
click at [454, 494] on span "[PERSON_NAME] CORREIA CHATER" at bounding box center [453, 511] width 134 height 34
drag, startPoint x: 441, startPoint y: 433, endPoint x: 618, endPoint y: 439, distance: 177.0
click at [618, 502] on span "CPF 80331173115" at bounding box center [633, 510] width 134 height 17
copy span "80331173115"
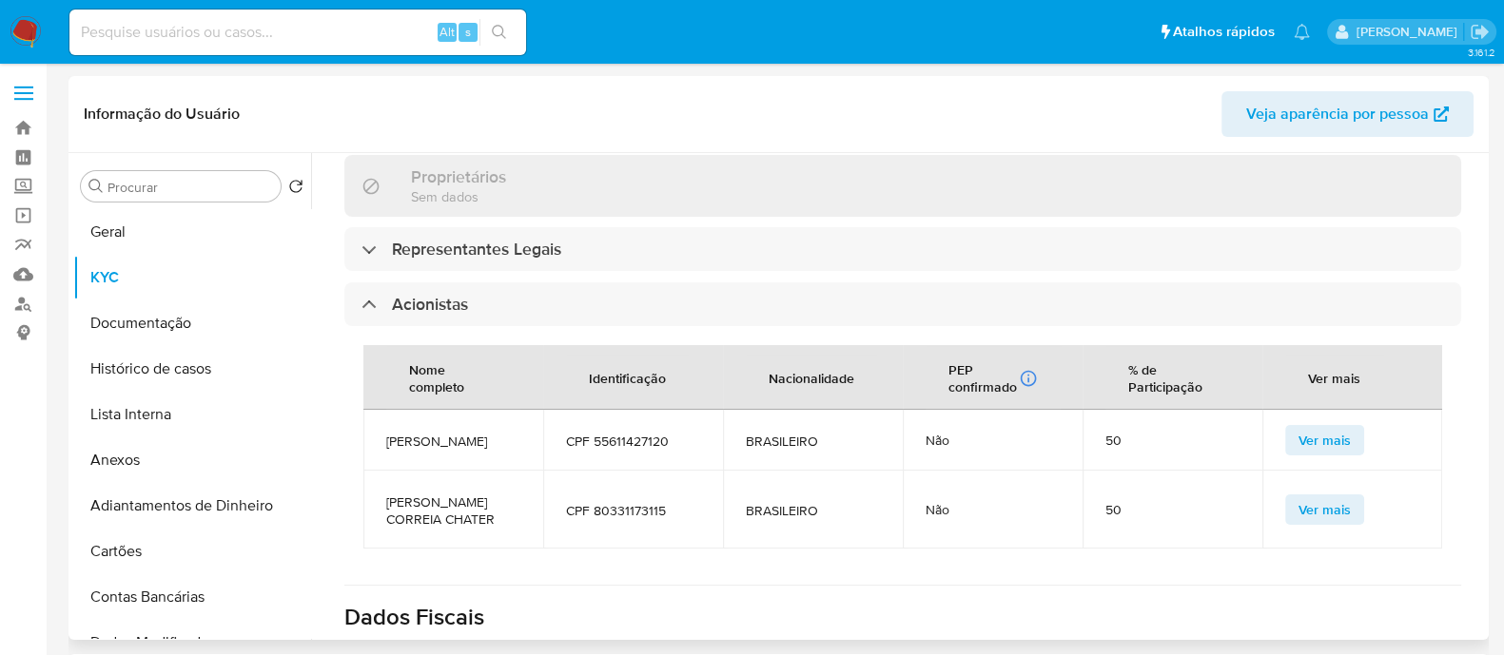
click at [425, 494] on span "[PERSON_NAME] CORREIA CHATER" at bounding box center [453, 511] width 134 height 34
copy span "[PERSON_NAME] CORREIA CHATER"
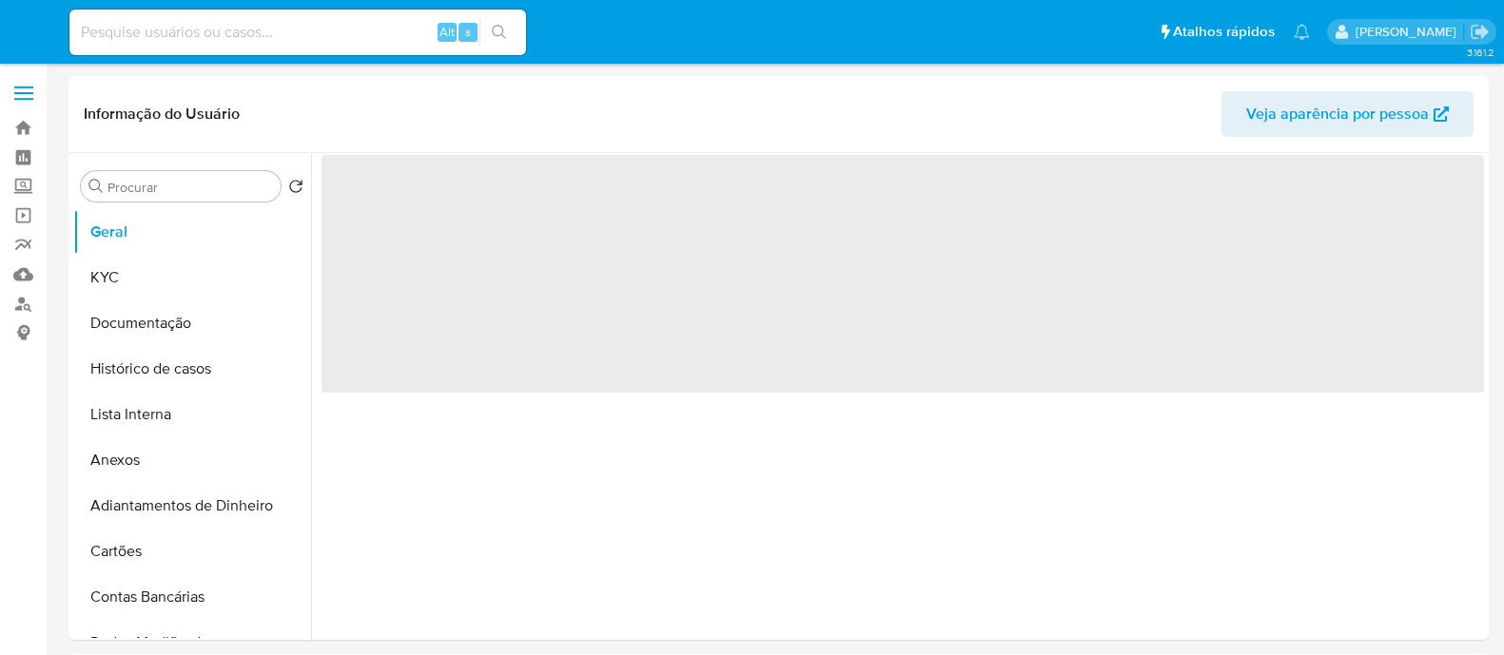
select select "10"
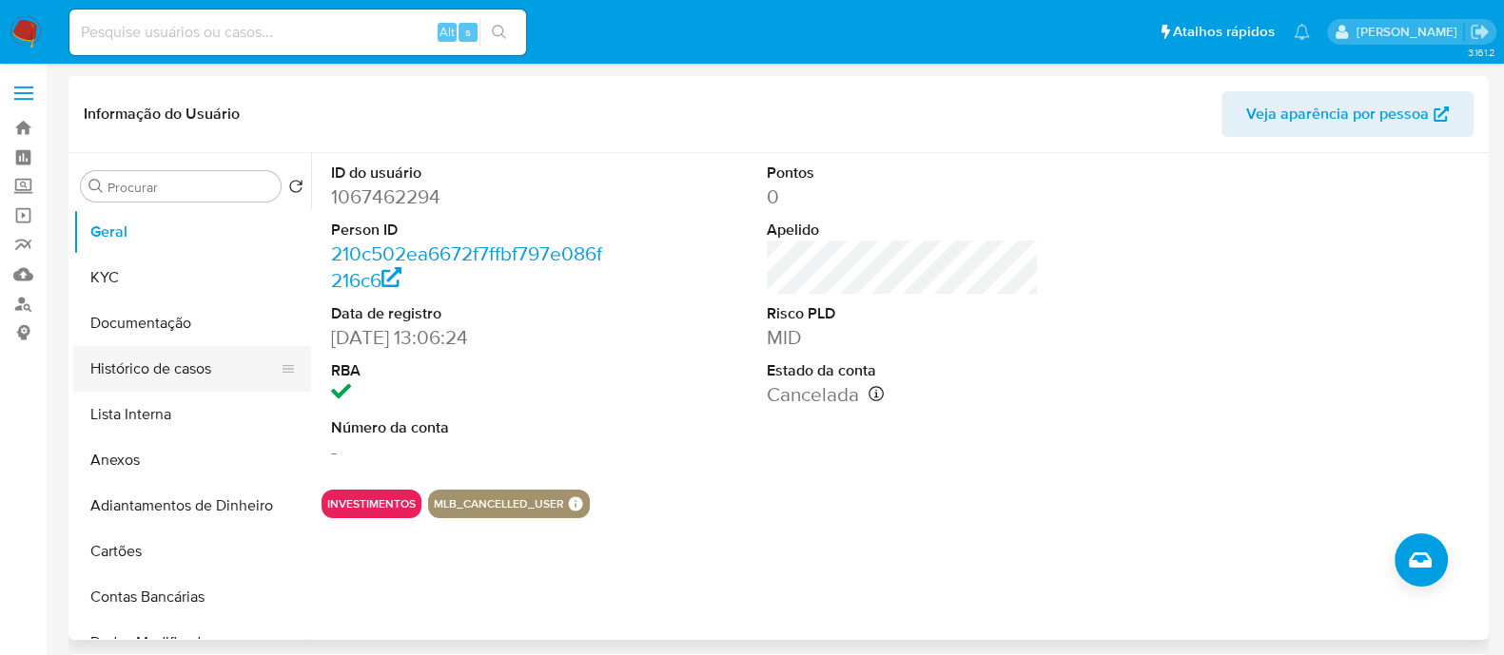
click at [130, 371] on button "Histórico de casos" at bounding box center [184, 369] width 223 height 46
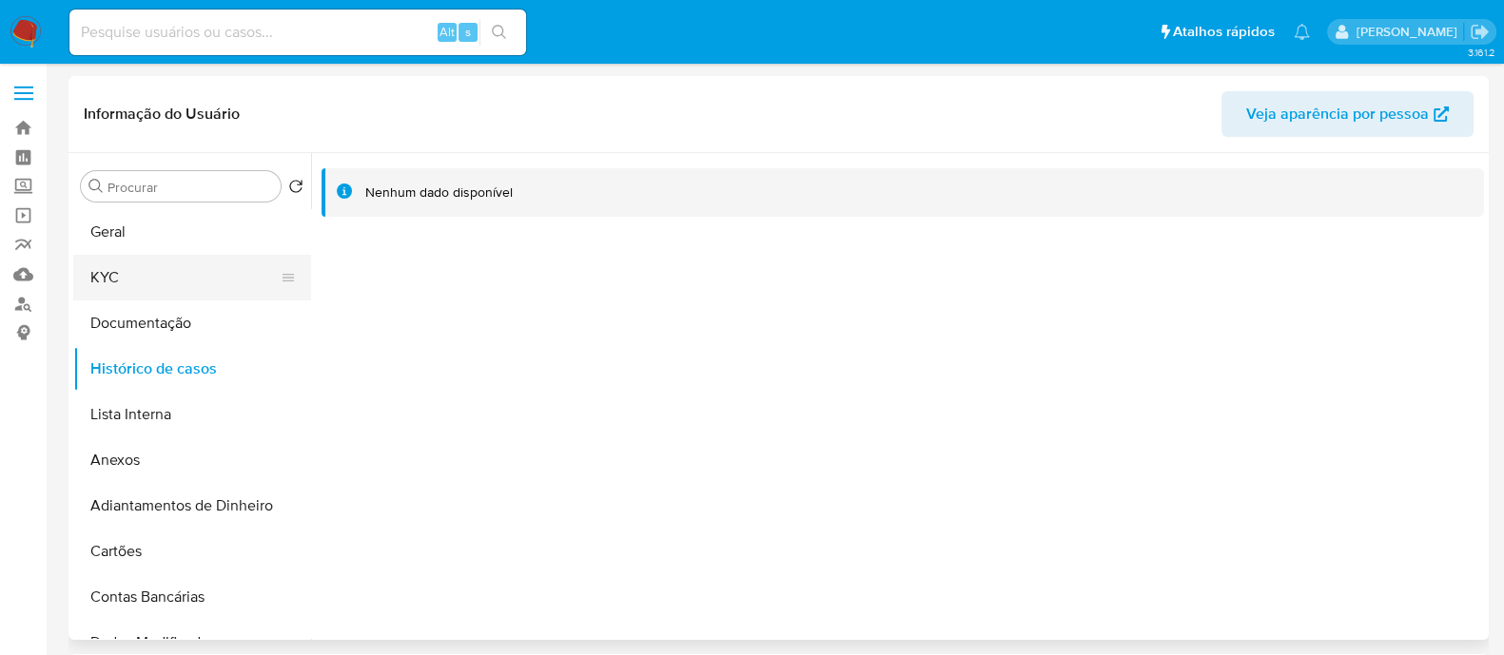
click at [118, 292] on button "KYC" at bounding box center [184, 278] width 223 height 46
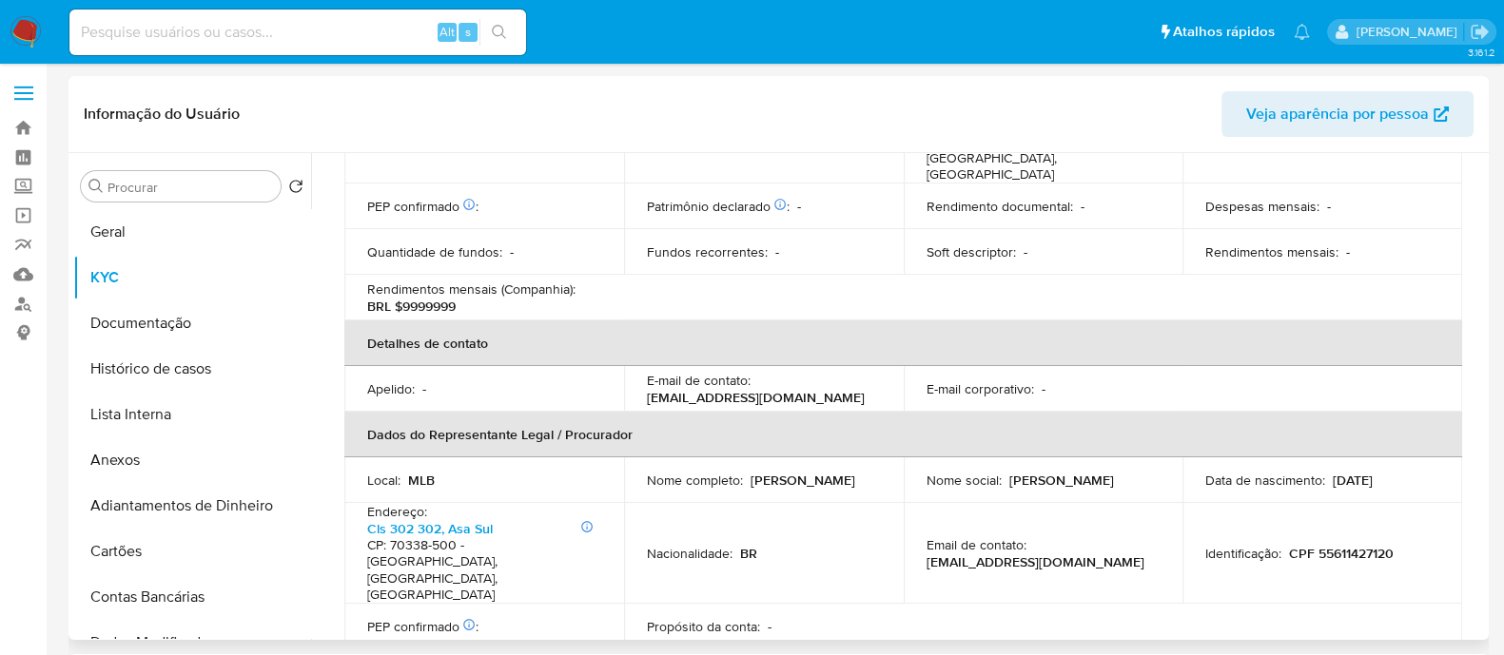
scroll to position [924, 0]
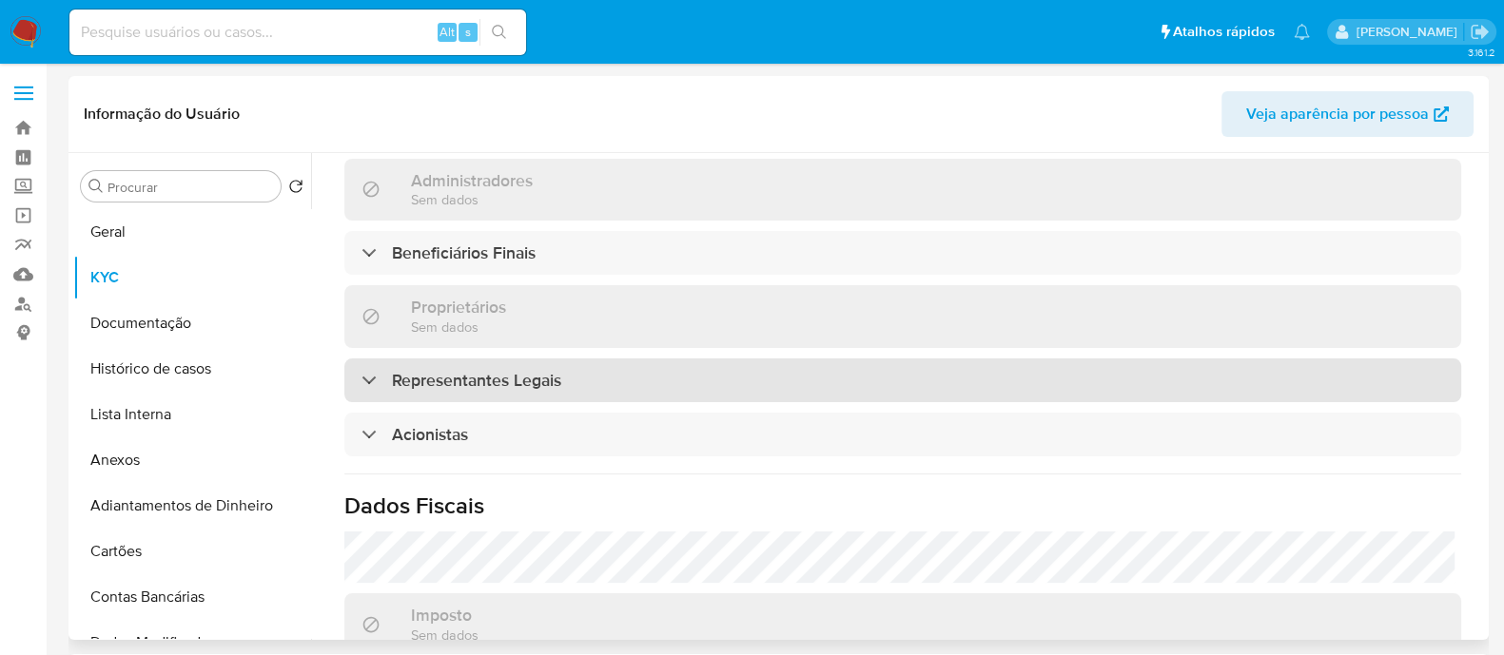
click at [540, 359] on div "Representantes Legais" at bounding box center [902, 381] width 1117 height 44
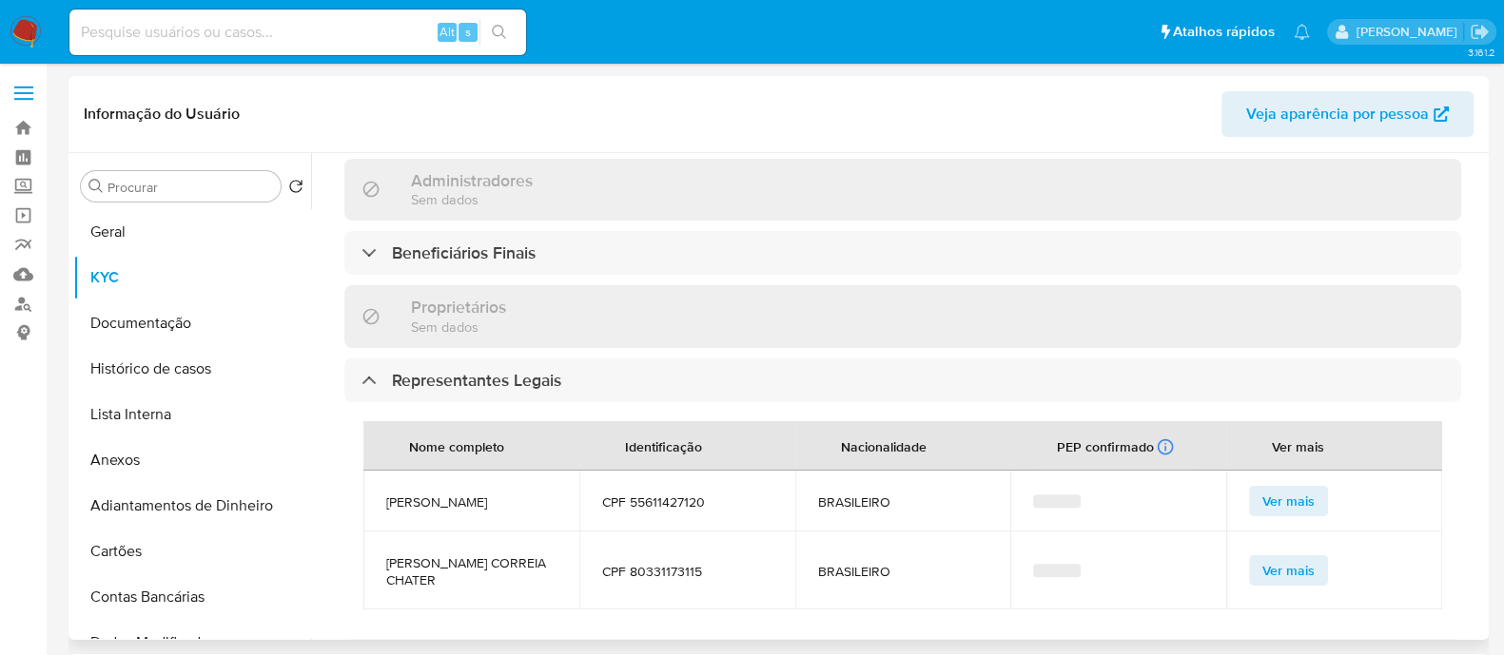
click at [540, 421] on th "Nome completo" at bounding box center [471, 445] width 216 height 49
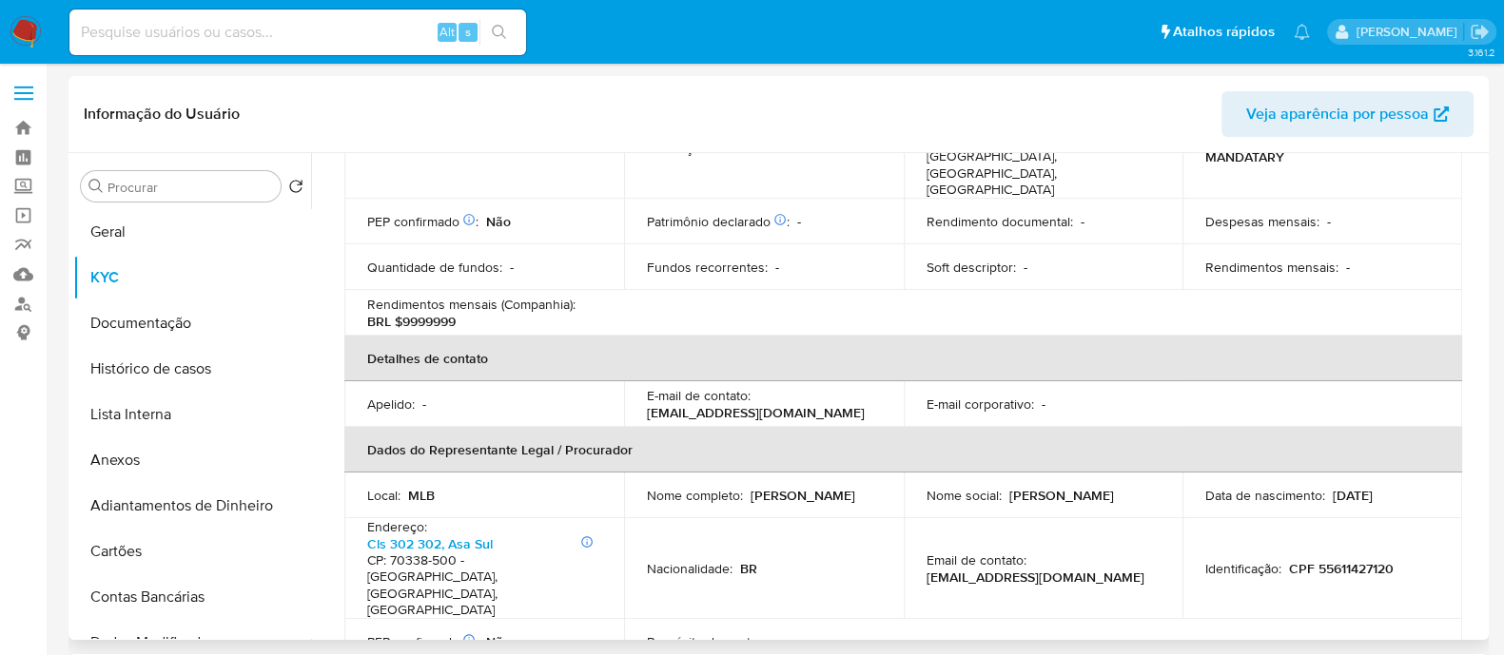
scroll to position [0, 0]
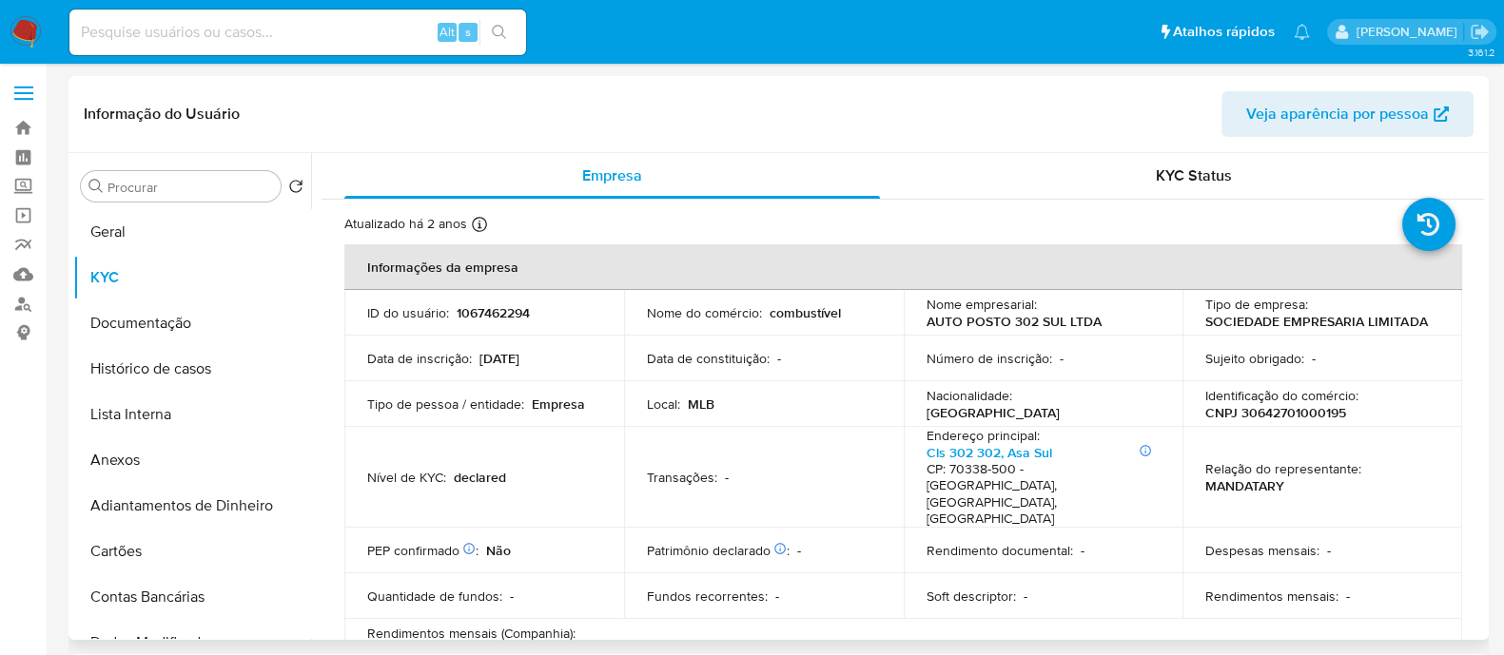
click at [1302, 413] on p "CNPJ 30642701000195" at bounding box center [1275, 412] width 141 height 17
copy p "30642701000195"
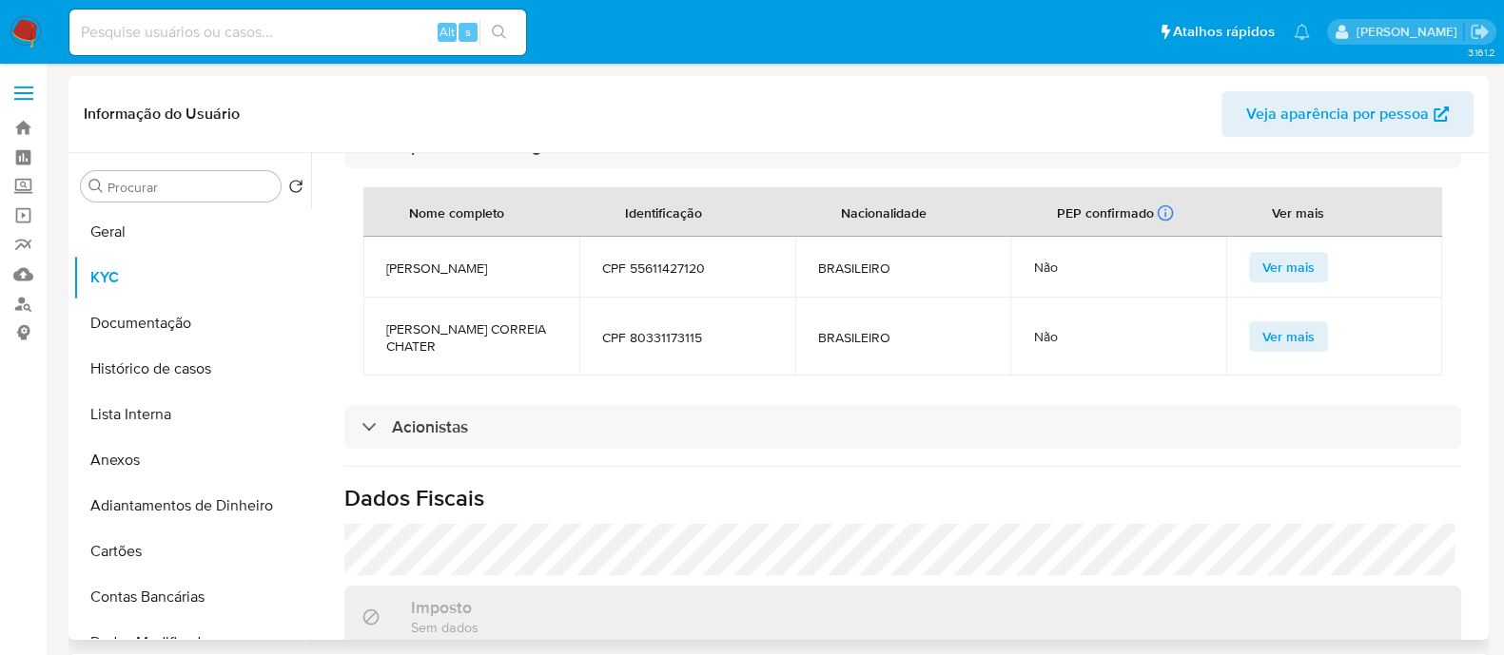
scroll to position [1189, 0]
